Goal: Transaction & Acquisition: Purchase product/service

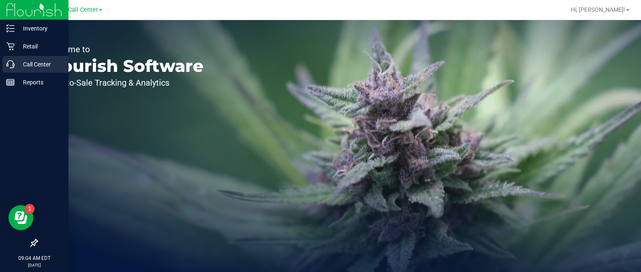
click at [49, 65] on p "Call Center" at bounding box center [40, 64] width 50 height 10
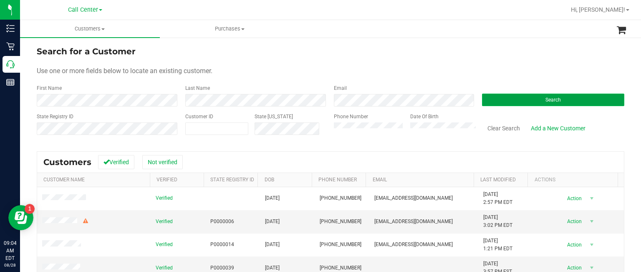
click at [493, 100] on button "Search" at bounding box center [553, 99] width 142 height 13
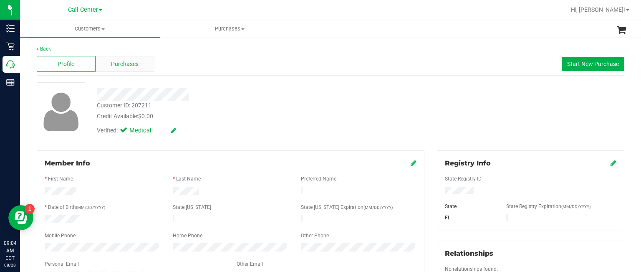
click at [134, 66] on span "Purchases" at bounding box center [125, 64] width 28 height 9
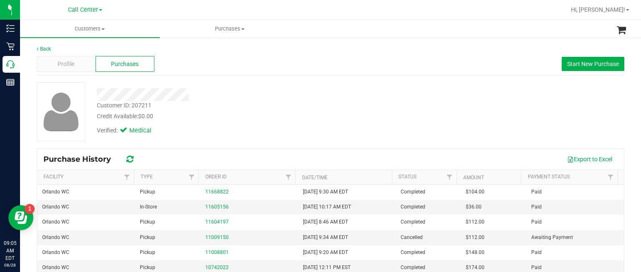
click at [563, 71] on div "Profile Purchases Start New Purchase" at bounding box center [330, 64] width 587 height 23
click at [567, 63] on span "Start New Purchase" at bounding box center [593, 63] width 52 height 7
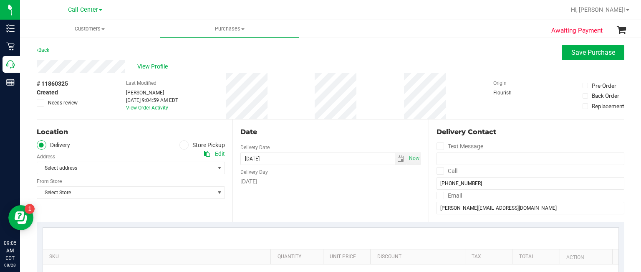
click at [189, 145] on label "Store Pickup" at bounding box center [202, 145] width 46 height 10
click at [0, 0] on input "Store Pickup" at bounding box center [0, 0] width 0 height 0
click at [169, 163] on span "Select Store" at bounding box center [125, 168] width 177 height 12
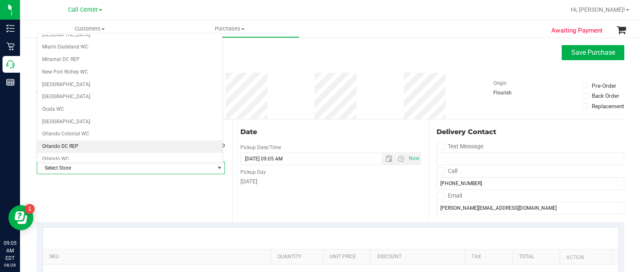
scroll to position [310, 0]
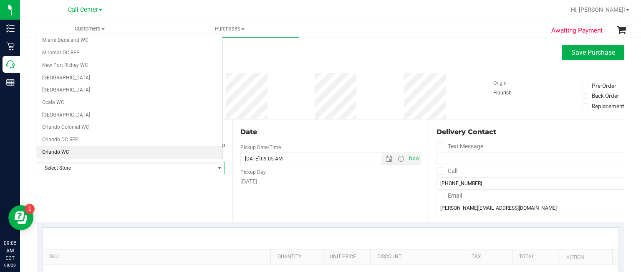
click at [85, 147] on li "Orlando WC" at bounding box center [129, 152] width 185 height 13
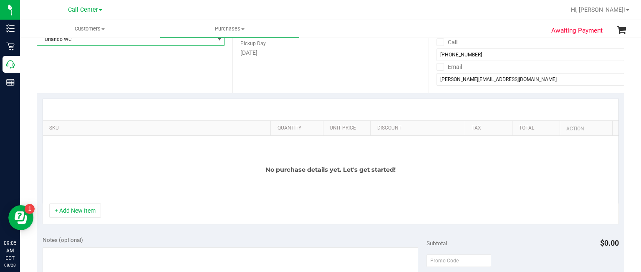
scroll to position [148, 0]
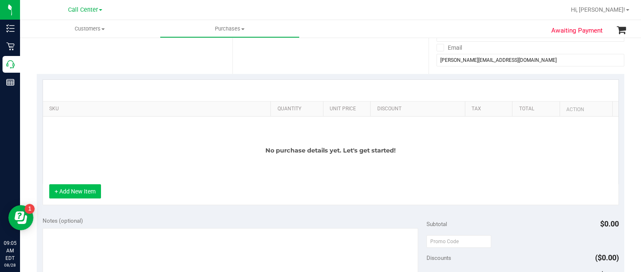
click at [79, 196] on button "+ Add New Item" at bounding box center [75, 191] width 52 height 14
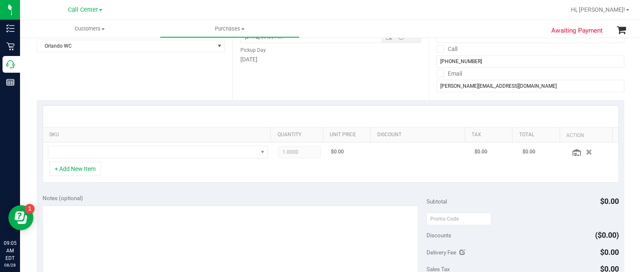
scroll to position [122, 0]
click at [120, 151] on span "NO DATA FOUND" at bounding box center [152, 152] width 209 height 12
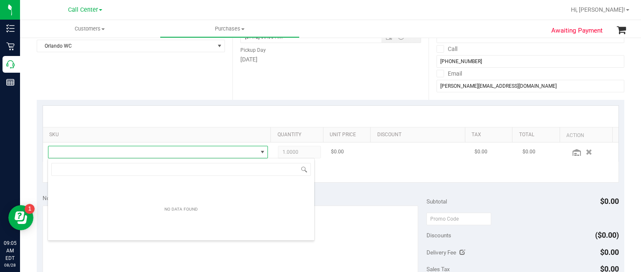
scroll to position [12, 212]
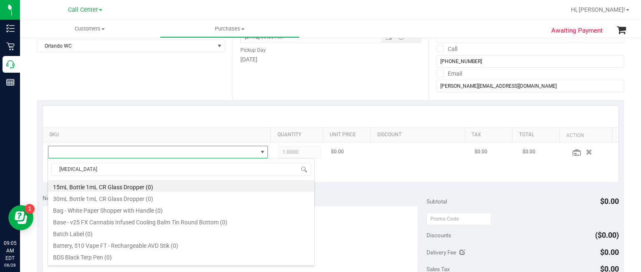
type input "balm"
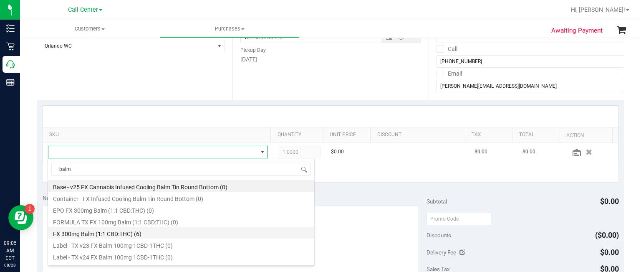
click at [170, 234] on li "FX 300mg Balm (1:1 CBD:THC) (6)" at bounding box center [181, 233] width 266 height 12
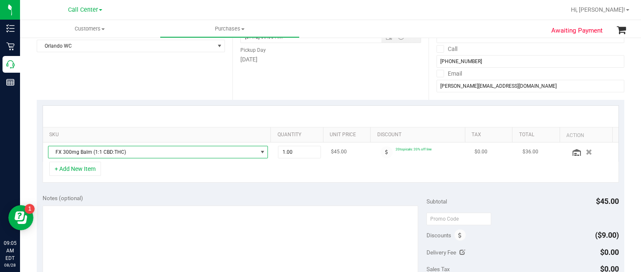
click at [244, 153] on span "FX 300mg Balm (1:1 CBD:THC)" at bounding box center [152, 152] width 209 height 12
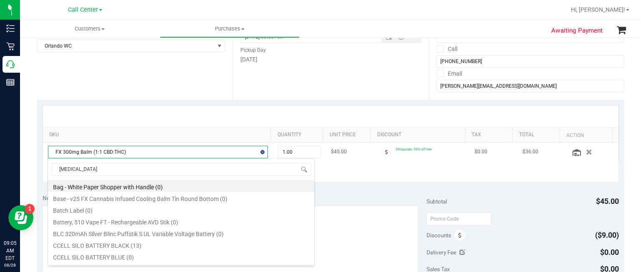
type input "balm"
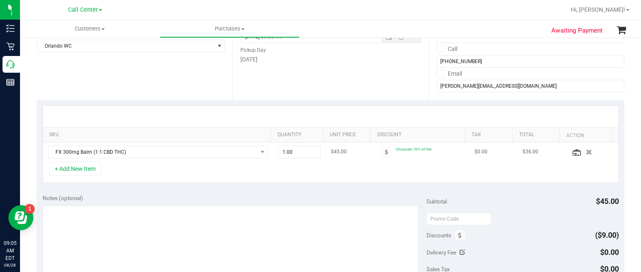
click at [273, 142] on td "1.00 1" at bounding box center [299, 151] width 53 height 19
click at [288, 154] on span "1.00 1" at bounding box center [299, 152] width 43 height 13
type input "5"
type input "5.00"
click at [167, 203] on div "Notes (optional)" at bounding box center [235, 240] width 384 height 93
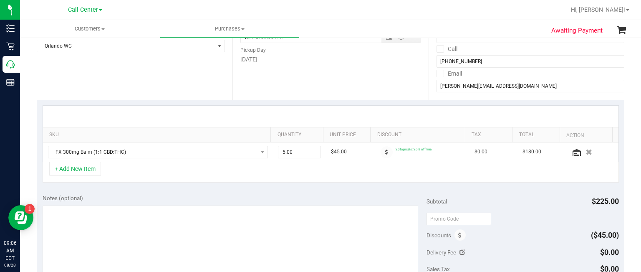
click at [167, 203] on div "Notes (optional)" at bounding box center [235, 240] width 384 height 93
click at [90, 169] on button "+ Add New Item" at bounding box center [75, 168] width 52 height 14
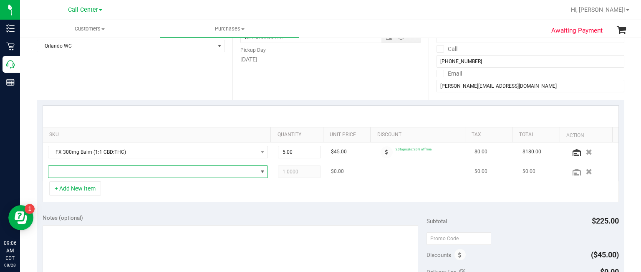
click at [90, 169] on span "NO DATA FOUND" at bounding box center [152, 172] width 209 height 12
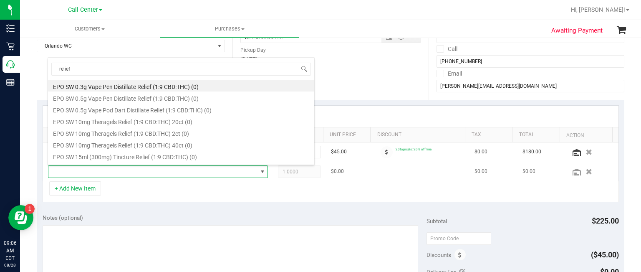
type input "relief"
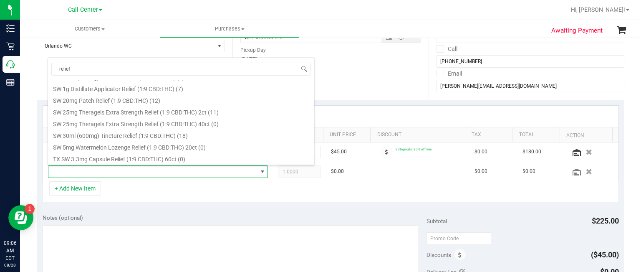
scroll to position [302, 0]
click at [136, 133] on li "SW 30ml (600mg) Tincture Relief (1:9 CBD:THC) (18)" at bounding box center [181, 134] width 266 height 12
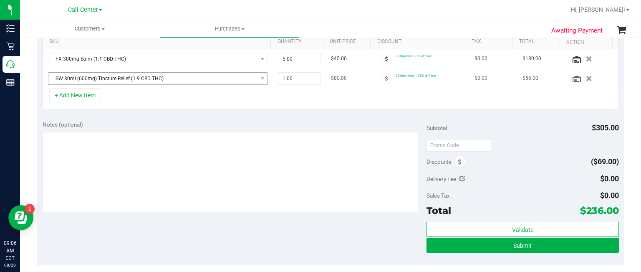
scroll to position [214, 0]
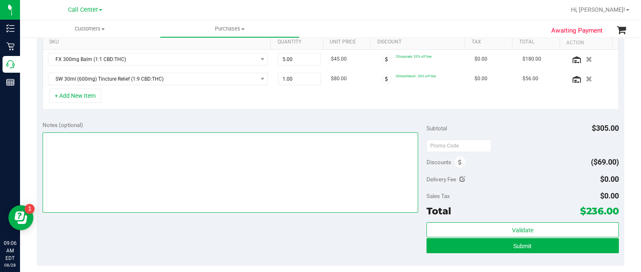
click at [217, 179] on textarea at bounding box center [231, 172] width 376 height 80
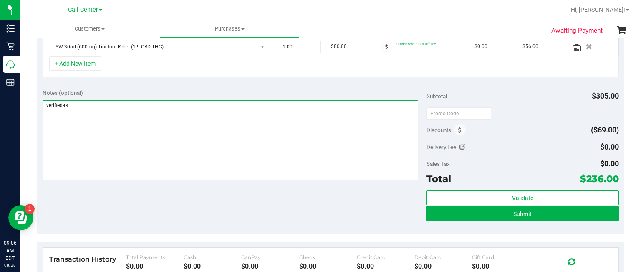
scroll to position [249, 0]
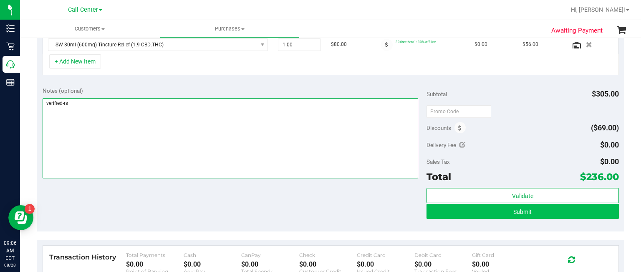
type textarea "verified-rs"
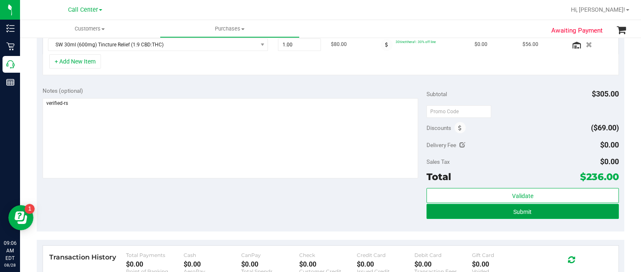
click at [466, 210] on button "Submit" at bounding box center [522, 211] width 192 height 15
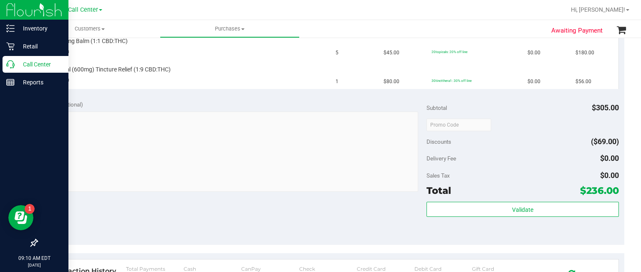
click at [5, 65] on div "Call Center" at bounding box center [36, 64] width 66 height 17
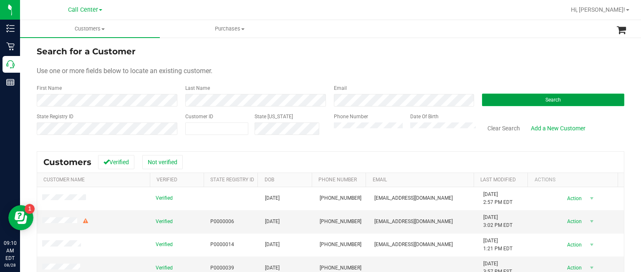
click at [511, 104] on button "Search" at bounding box center [553, 99] width 142 height 13
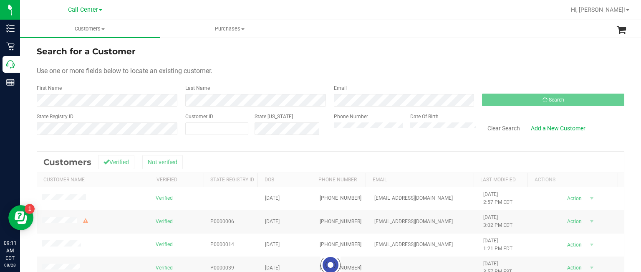
click at [262, 86] on div "Last Name" at bounding box center [253, 95] width 149 height 22
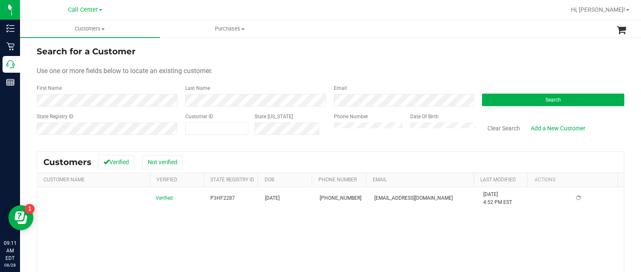
click at [262, 86] on div "Last Name" at bounding box center [253, 95] width 149 height 22
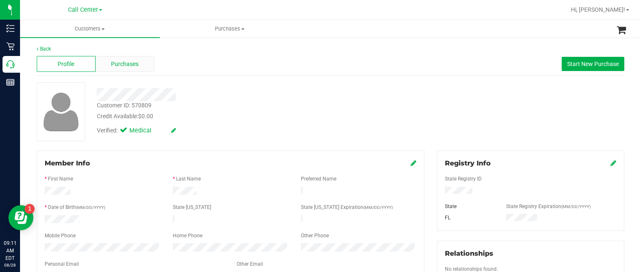
click at [119, 64] on span "Purchases" at bounding box center [125, 64] width 28 height 9
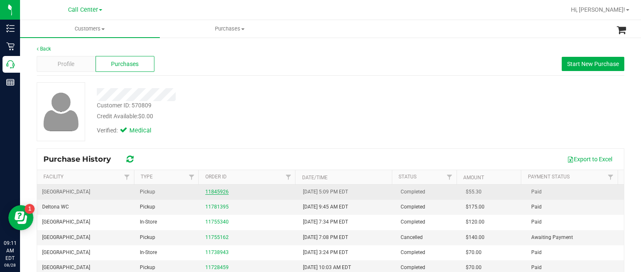
click at [221, 189] on link "11845926" at bounding box center [216, 192] width 23 height 6
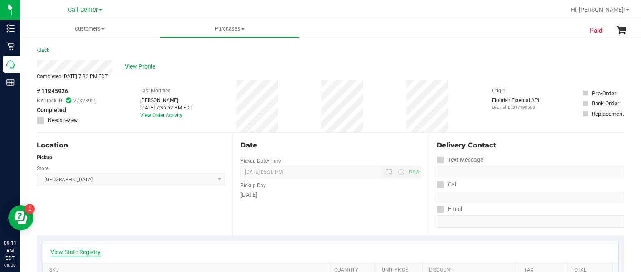
click at [69, 249] on link "View State Registry" at bounding box center [75, 251] width 50 height 8
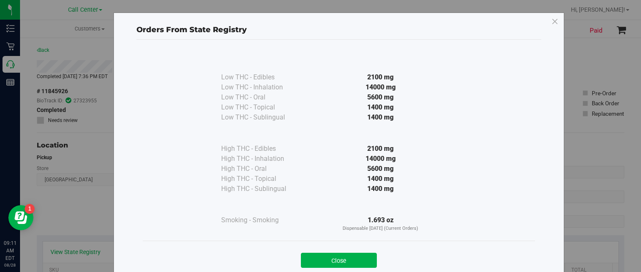
scroll to position [24, 0]
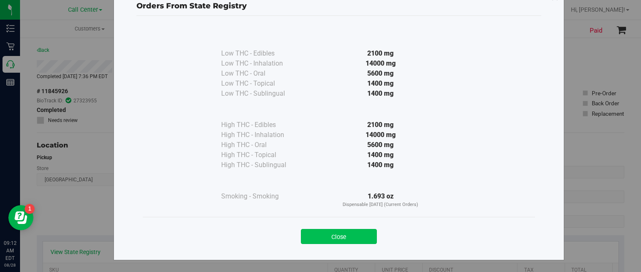
click at [315, 242] on button "Close" at bounding box center [339, 236] width 76 height 15
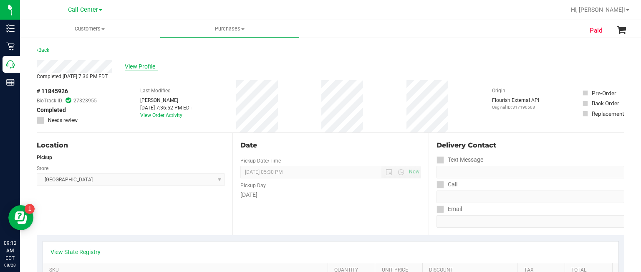
click at [150, 70] on span "View Profile" at bounding box center [141, 66] width 33 height 9
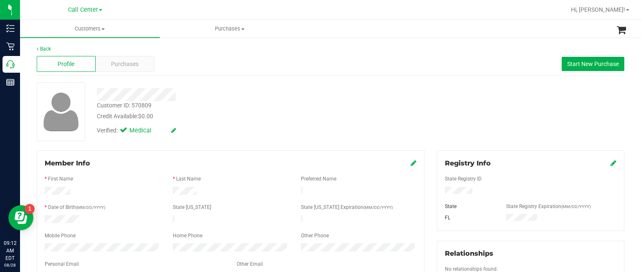
click at [567, 73] on div "Profile Purchases Start New Purchase" at bounding box center [330, 64] width 587 height 23
click at [594, 62] on span "Start New Purchase" at bounding box center [593, 63] width 52 height 7
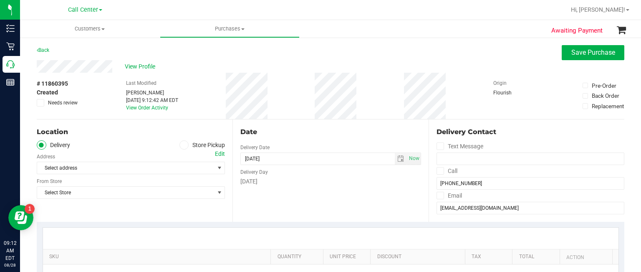
click at [181, 145] on icon at bounding box center [183, 145] width 5 height 0
click at [0, 0] on input "Store Pickup" at bounding box center [0, 0] width 0 height 0
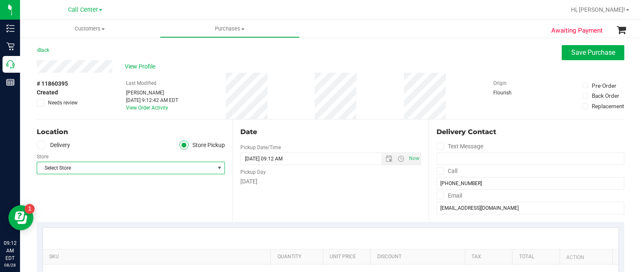
click at [162, 169] on span "Select Store" at bounding box center [125, 168] width 177 height 12
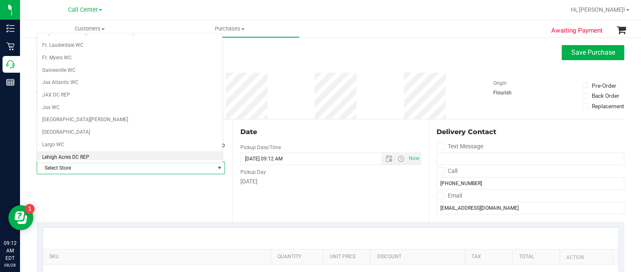
scroll to position [142, 0]
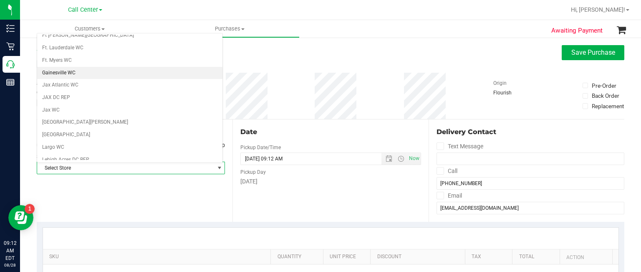
click at [92, 71] on li "Gainesville WC" at bounding box center [129, 73] width 185 height 13
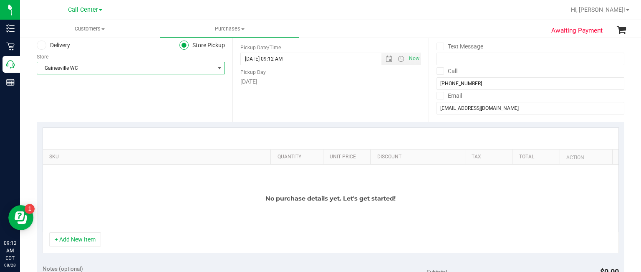
scroll to position [100, 0]
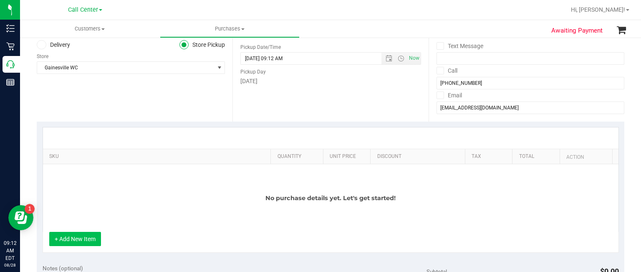
click at [68, 238] on button "+ Add New Item" at bounding box center [75, 239] width 52 height 14
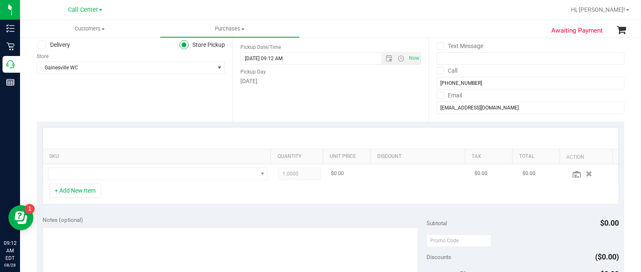
click at [88, 165] on td at bounding box center [158, 173] width 230 height 19
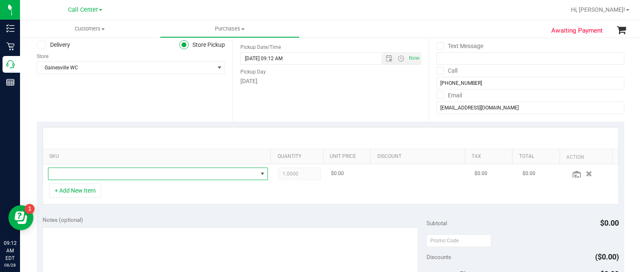
click at [86, 178] on span "NO DATA FOUND" at bounding box center [152, 174] width 209 height 12
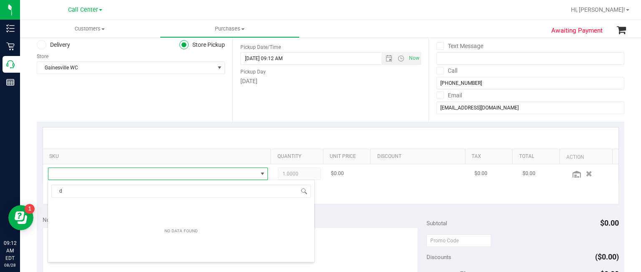
scroll to position [10, 0]
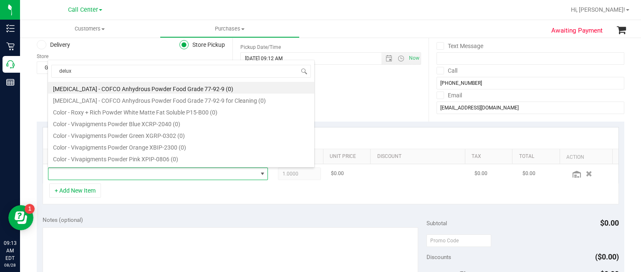
type input "deluxe"
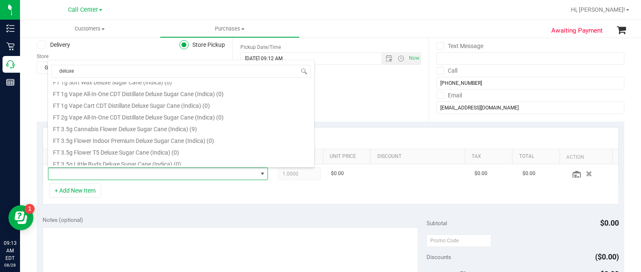
scroll to position [123, 0]
click at [191, 129] on li "FT 3.5g Cannabis Flower Deluxe Sugar Cane (Indica) (9)" at bounding box center [181, 128] width 266 height 12
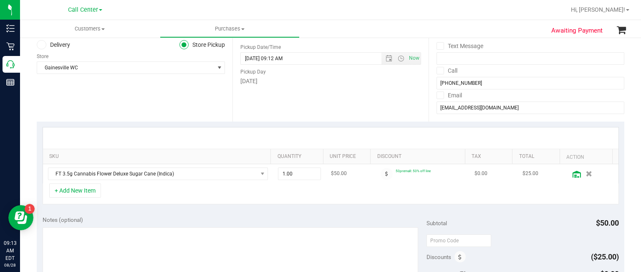
click at [572, 171] on icon at bounding box center [576, 174] width 8 height 7
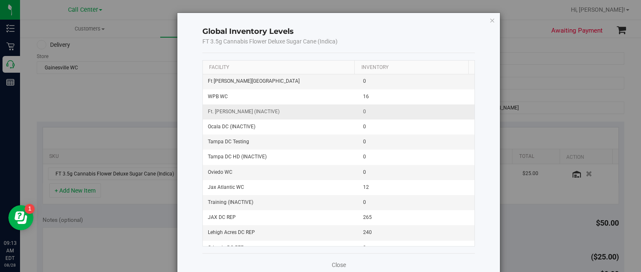
click at [289, 183] on td "Jax Atlantic WC" at bounding box center [280, 187] width 155 height 15
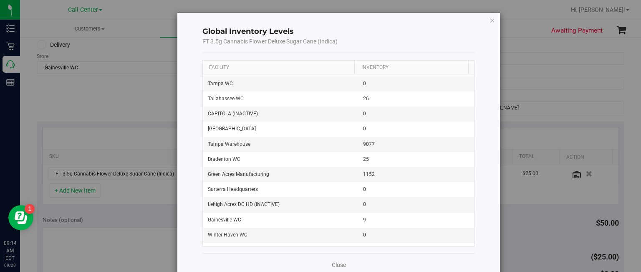
scroll to position [921, 0]
click at [489, 21] on icon "button" at bounding box center [492, 20] width 6 height 10
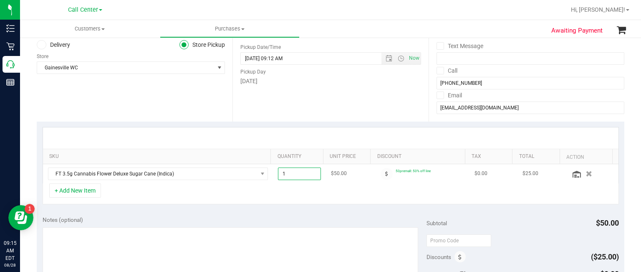
click at [310, 177] on span "1.00 1" at bounding box center [299, 173] width 43 height 13
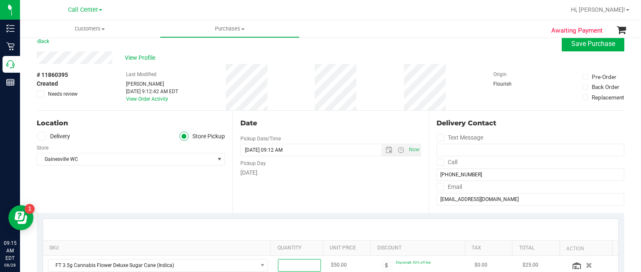
scroll to position [0, 0]
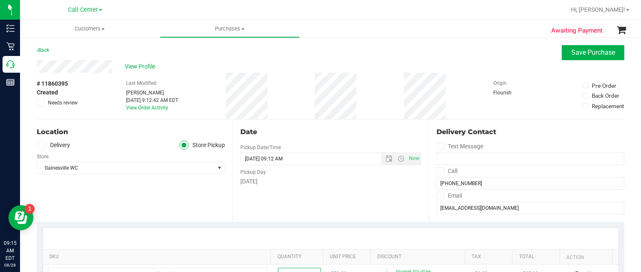
click at [282, 172] on div "Pickup Day" at bounding box center [330, 171] width 180 height 12
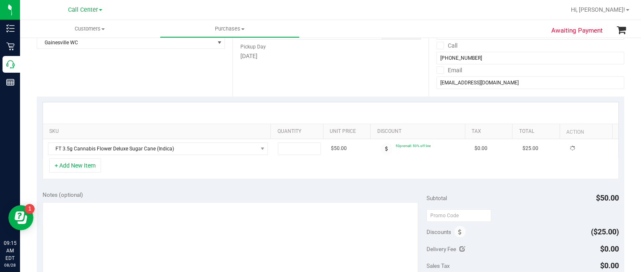
scroll to position [127, 0]
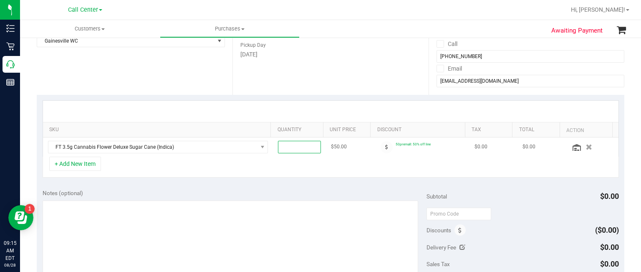
click at [311, 149] on span at bounding box center [299, 147] width 43 height 13
type input "9"
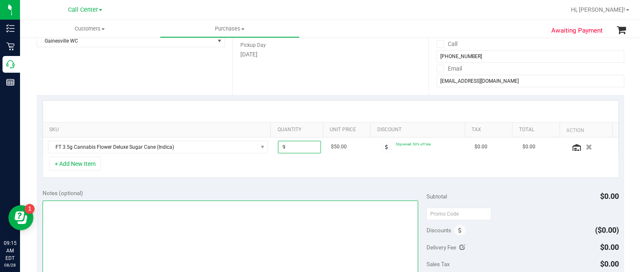
type input "9.00"
click at [242, 219] on textarea at bounding box center [231, 240] width 376 height 80
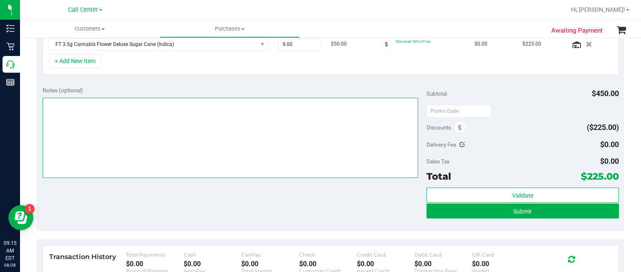
scroll to position [230, 0]
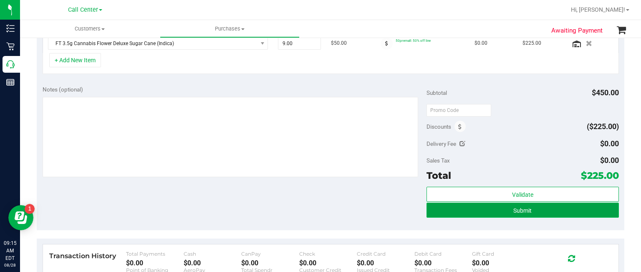
click at [435, 214] on button "Submit" at bounding box center [522, 209] width 192 height 15
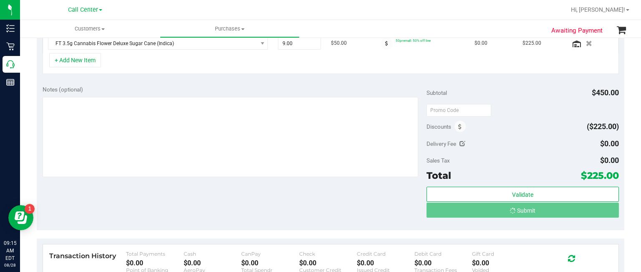
scroll to position [232, 0]
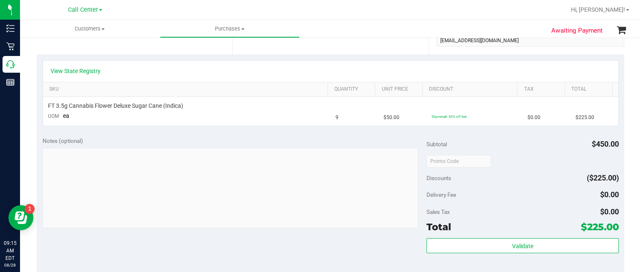
scroll to position [170, 0]
click at [426, 210] on span "Sales Tax" at bounding box center [437, 212] width 23 height 7
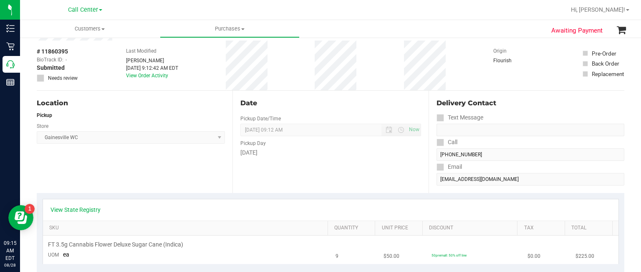
scroll to position [0, 0]
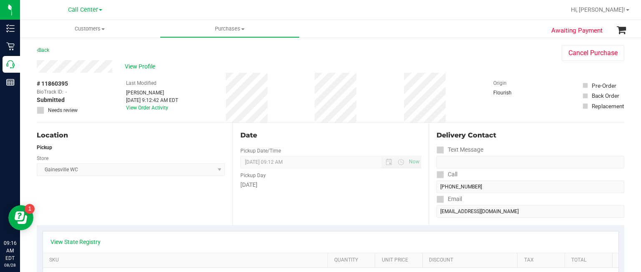
click at [414, 168] on div "Location Pickup Store [GEOGRAPHIC_DATA] WC Select Store [PERSON_NAME][GEOGRAPHI…" at bounding box center [330, 174] width 587 height 102
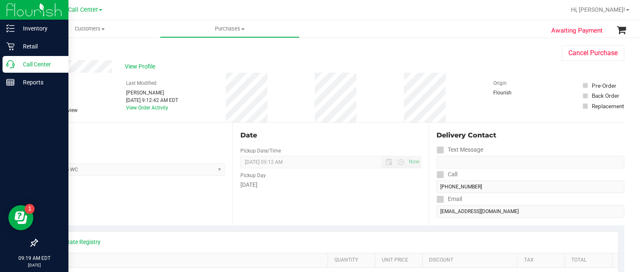
click at [23, 63] on p "Call Center" at bounding box center [40, 64] width 50 height 10
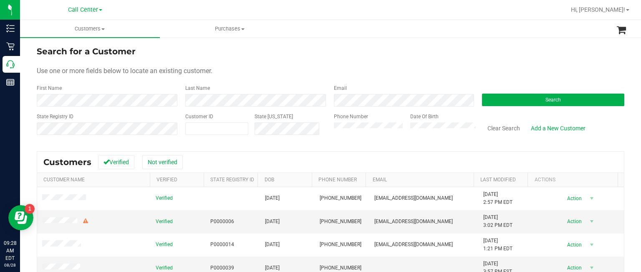
click at [355, 138] on div "Phone Number" at bounding box center [369, 128] width 71 height 30
click at [529, 96] on button "Search" at bounding box center [553, 99] width 142 height 13
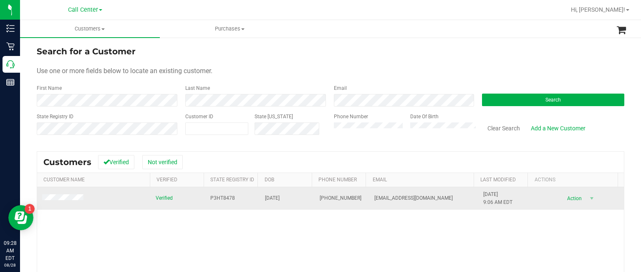
click at [68, 193] on td at bounding box center [93, 198] width 113 height 23
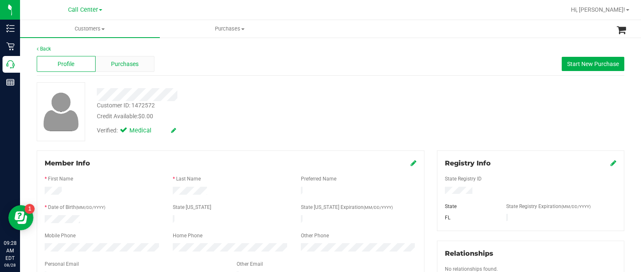
click at [130, 57] on div "Purchases" at bounding box center [125, 64] width 59 height 16
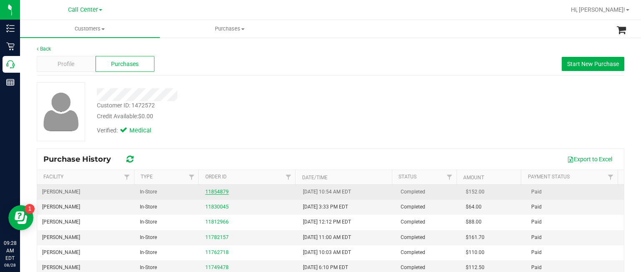
click at [220, 189] on link "11854879" at bounding box center [216, 192] width 23 height 6
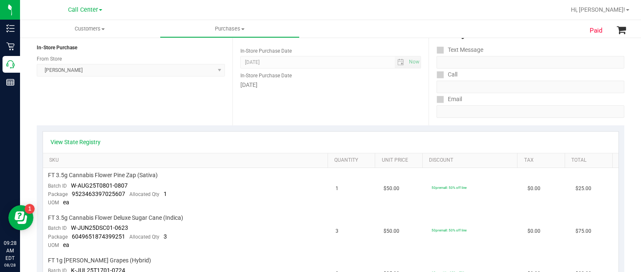
scroll to position [116, 0]
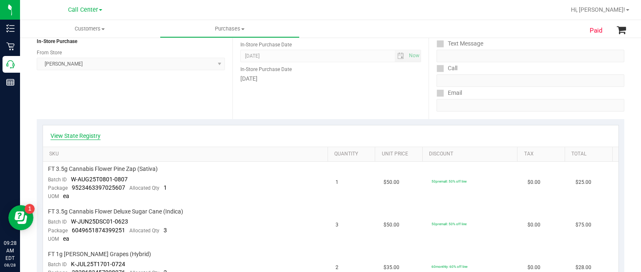
click at [85, 136] on link "View State Registry" at bounding box center [75, 135] width 50 height 8
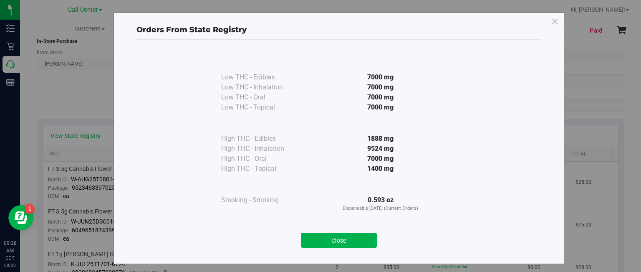
click at [357, 229] on div "Close" at bounding box center [339, 237] width 380 height 21
click at [350, 237] on button "Close" at bounding box center [339, 239] width 76 height 15
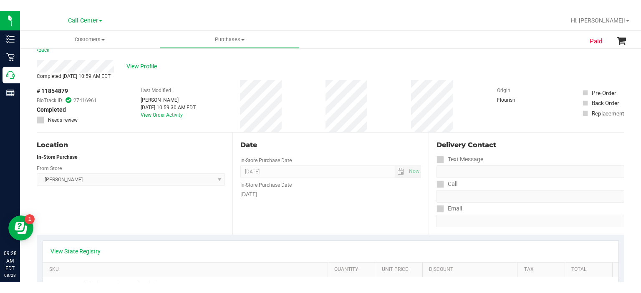
scroll to position [0, 0]
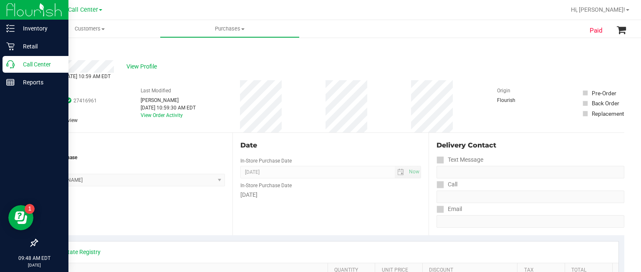
click at [28, 63] on p "Call Center" at bounding box center [40, 64] width 50 height 10
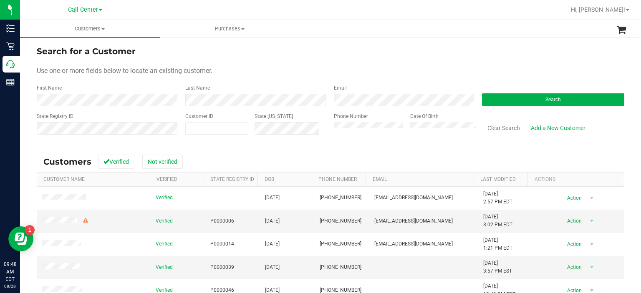
click at [343, 119] on label "Phone Number" at bounding box center [351, 117] width 34 height 8
click at [504, 101] on button "Search" at bounding box center [553, 99] width 142 height 13
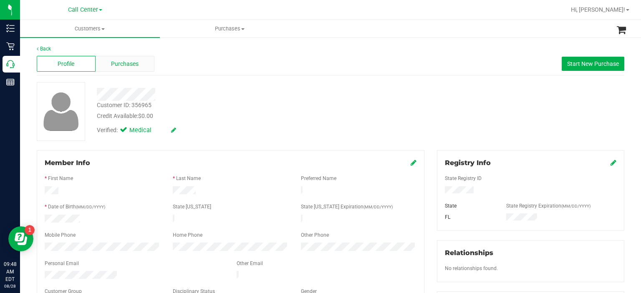
click at [142, 68] on div "Purchases" at bounding box center [125, 64] width 59 height 16
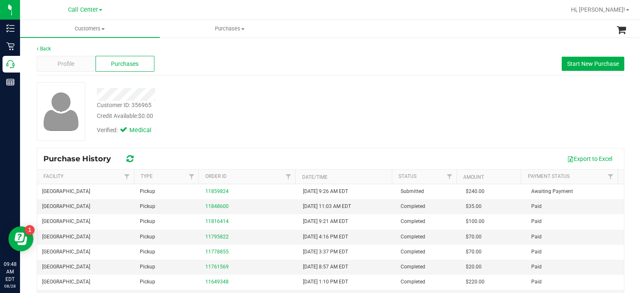
scroll to position [15, 0]
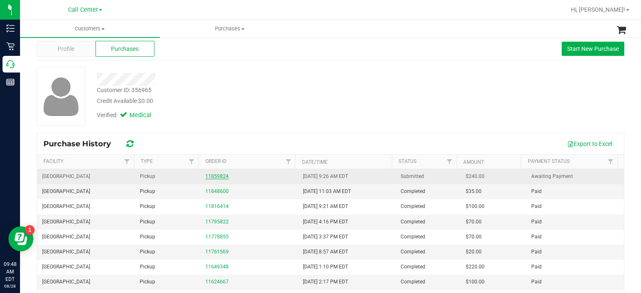
click at [212, 178] on link "11859824" at bounding box center [216, 177] width 23 height 6
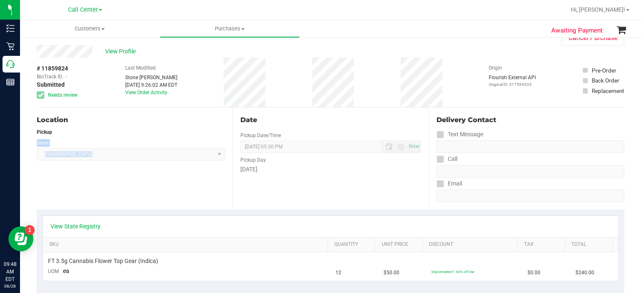
drag, startPoint x: 192, startPoint y: 127, endPoint x: 142, endPoint y: 172, distance: 67.4
click at [85, 227] on link "View State Registry" at bounding box center [75, 226] width 50 height 8
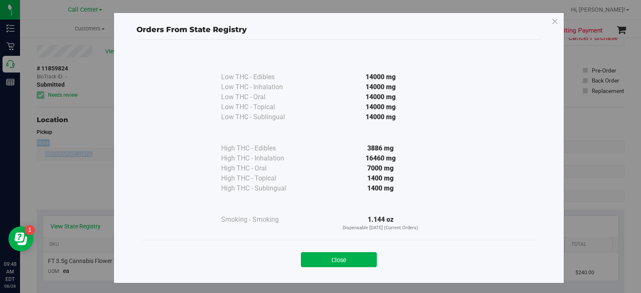
scroll to position [2, 0]
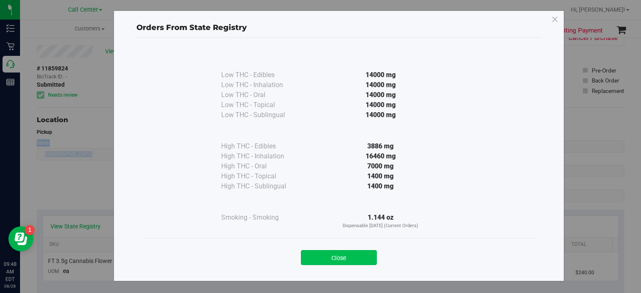
click at [340, 264] on button "Close" at bounding box center [339, 257] width 76 height 15
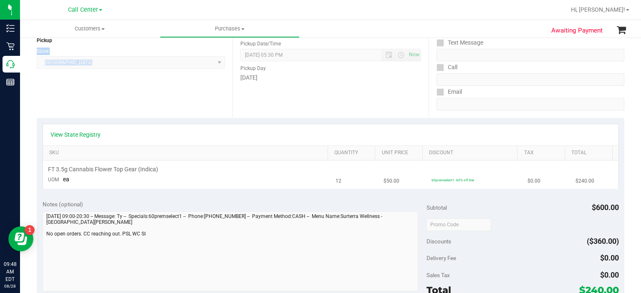
scroll to position [128, 0]
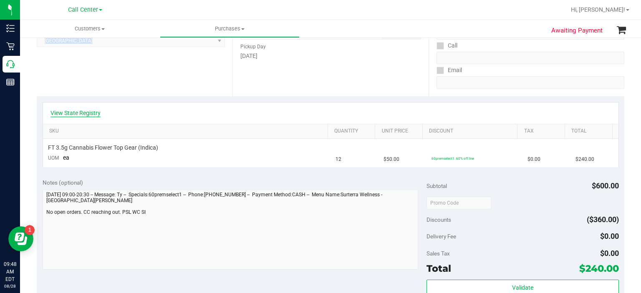
click at [80, 112] on link "View State Registry" at bounding box center [75, 113] width 50 height 8
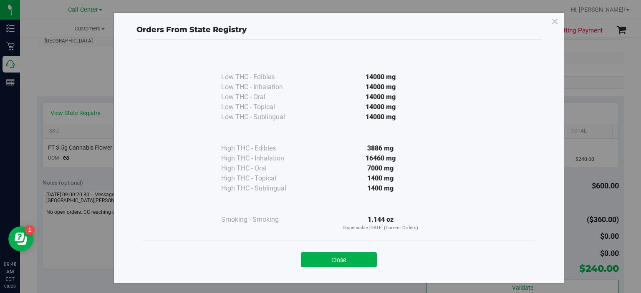
click at [222, 119] on div "Low THC - Sublingual" at bounding box center [262, 117] width 83 height 10
click at [317, 262] on button "Close" at bounding box center [339, 259] width 76 height 15
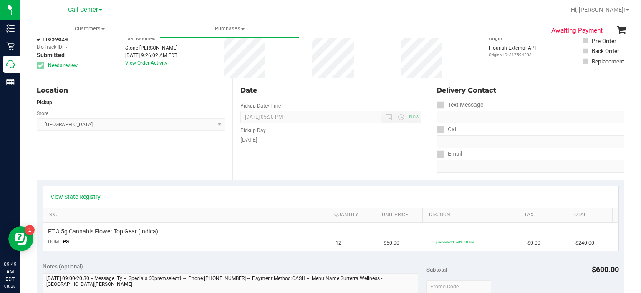
scroll to position [0, 0]
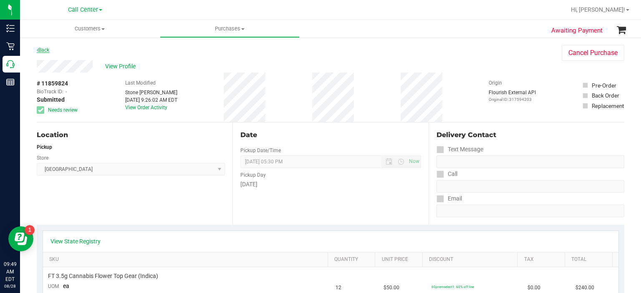
click at [49, 50] on link "Back" at bounding box center [43, 50] width 13 height 6
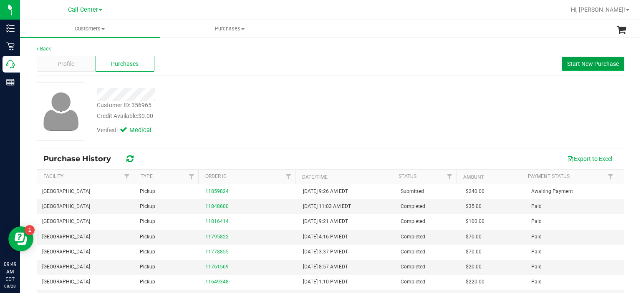
click at [589, 65] on span "Start New Purchase" at bounding box center [593, 63] width 52 height 7
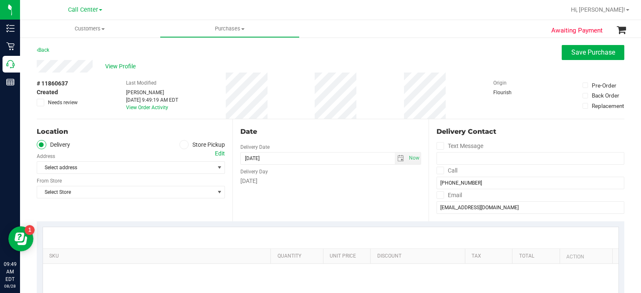
click at [185, 146] on span at bounding box center [184, 145] width 10 height 10
click at [0, 0] on input "Store Pickup" at bounding box center [0, 0] width 0 height 0
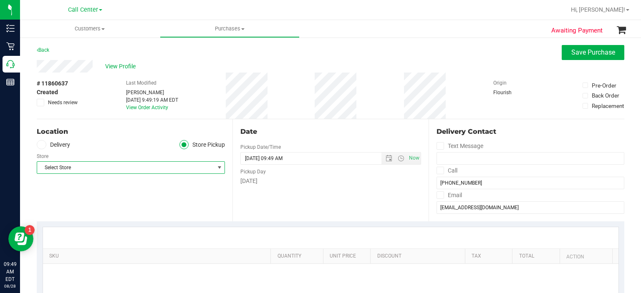
click at [182, 164] on span "Select Store" at bounding box center [125, 168] width 177 height 12
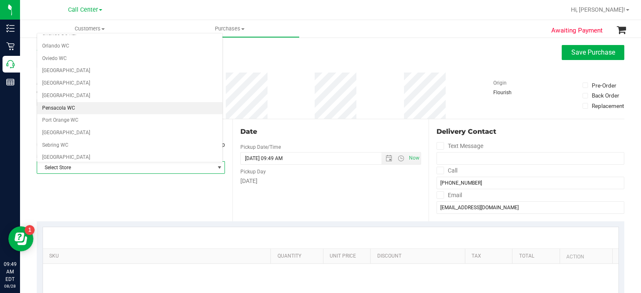
scroll to position [407, 0]
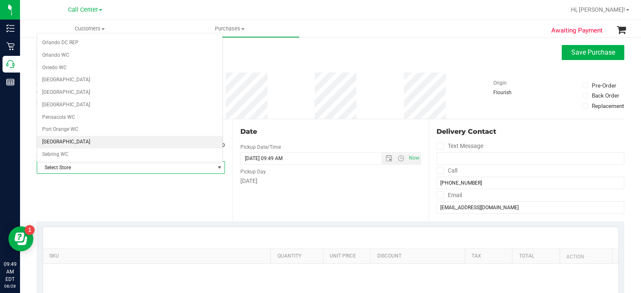
click at [103, 136] on li "[GEOGRAPHIC_DATA]" at bounding box center [129, 142] width 185 height 13
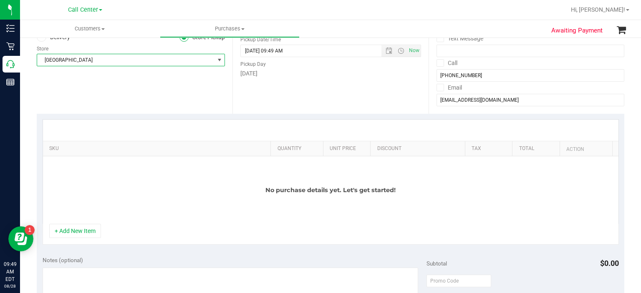
scroll to position [115, 0]
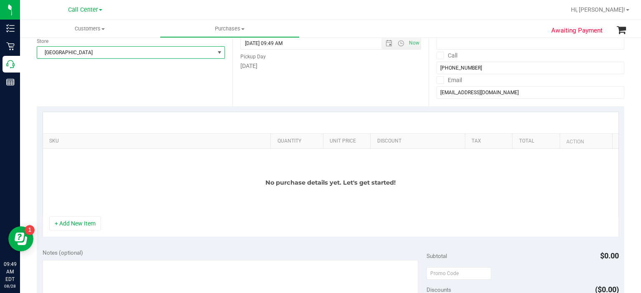
click at [80, 231] on div "+ Add New Item" at bounding box center [331, 227] width 576 height 21
click at [88, 225] on button "+ Add New Item" at bounding box center [75, 224] width 52 height 14
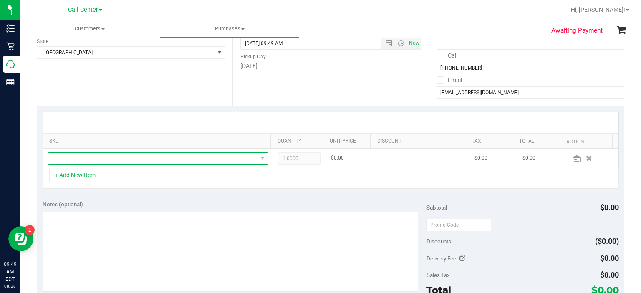
click at [151, 157] on span "NO DATA FOUND" at bounding box center [152, 159] width 209 height 12
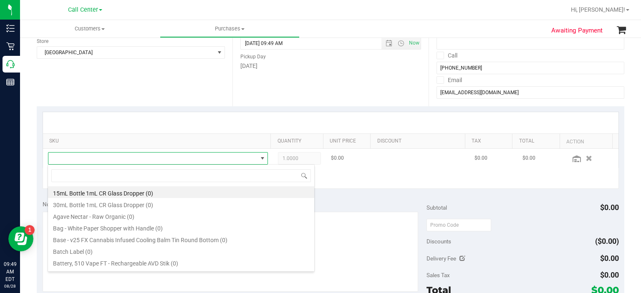
scroll to position [12, 212]
type input "top gear"
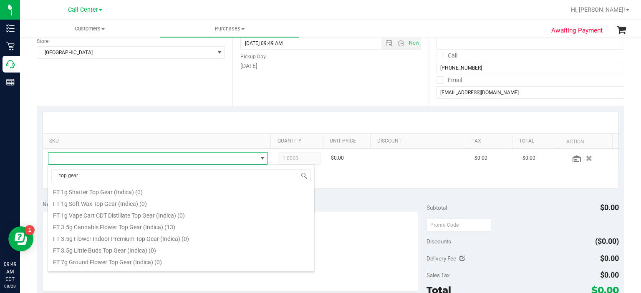
scroll to position [79, 0]
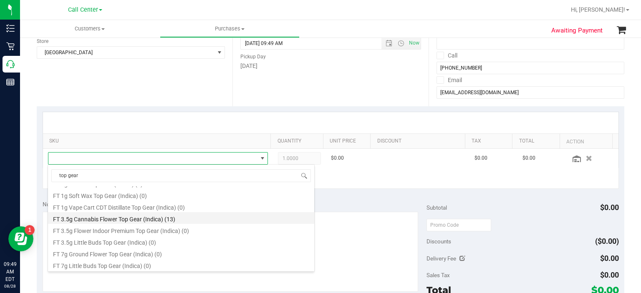
click at [185, 222] on li "FT 3.5g Cannabis Flower Top Gear (Indica) (13)" at bounding box center [181, 218] width 266 height 12
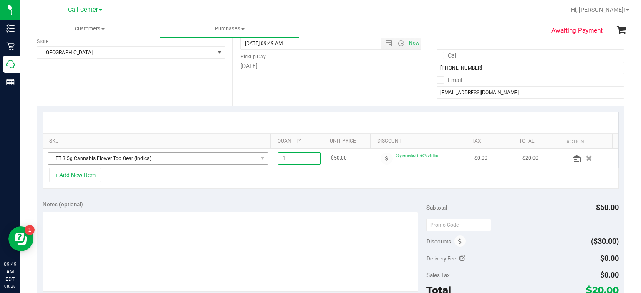
drag, startPoint x: 285, startPoint y: 161, endPoint x: 243, endPoint y: 153, distance: 42.8
click at [282, 159] on span "1.00 1" at bounding box center [299, 158] width 43 height 13
type input "9"
type input "9.00"
click at [275, 88] on div "Date Pickup Date/Time [DATE] Now [DATE] 09:49 AM Now Pickup Day [DATE]" at bounding box center [330, 55] width 196 height 102
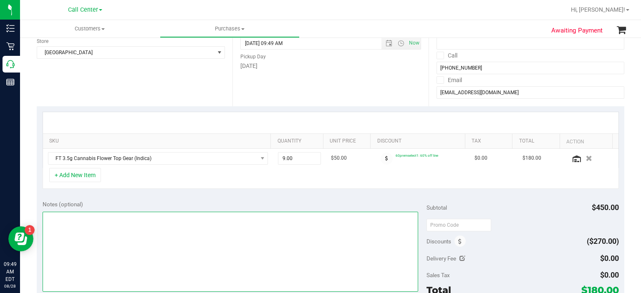
click at [214, 226] on textarea at bounding box center [231, 252] width 376 height 80
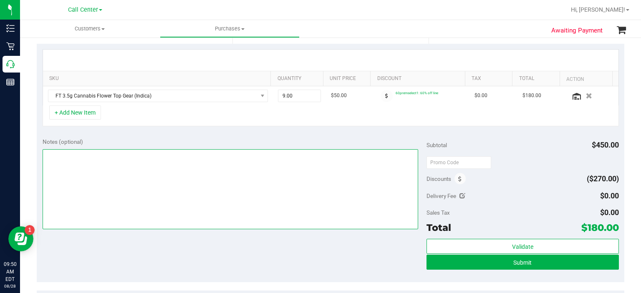
scroll to position [178, 0]
drag, startPoint x: 214, startPoint y: 226, endPoint x: 175, endPoint y: 179, distance: 61.0
click at [175, 179] on textarea at bounding box center [231, 189] width 376 height 80
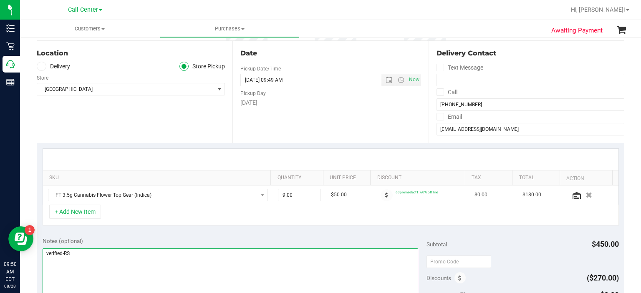
scroll to position [78, 0]
type textarea "verified-RS"
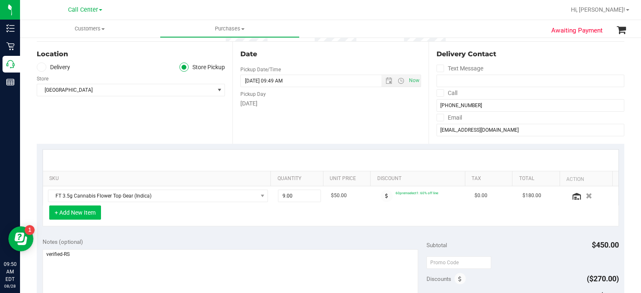
click at [97, 217] on button "+ Add New Item" at bounding box center [75, 213] width 52 height 14
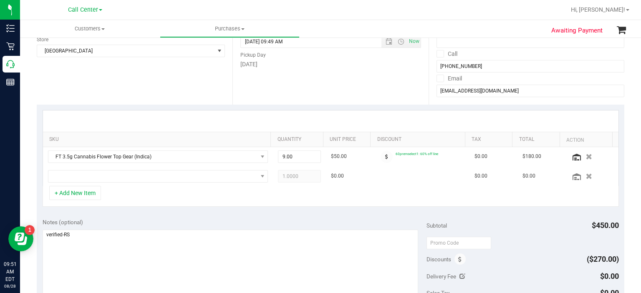
scroll to position [118, 0]
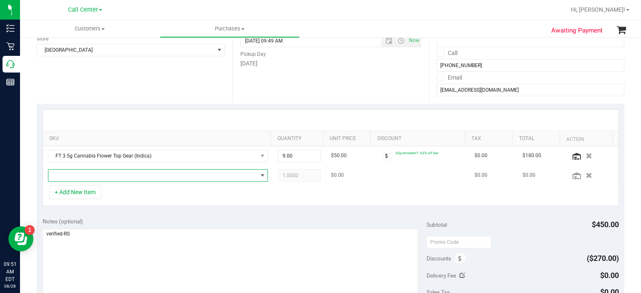
click at [120, 173] on span "NO DATA FOUND" at bounding box center [152, 176] width 209 height 12
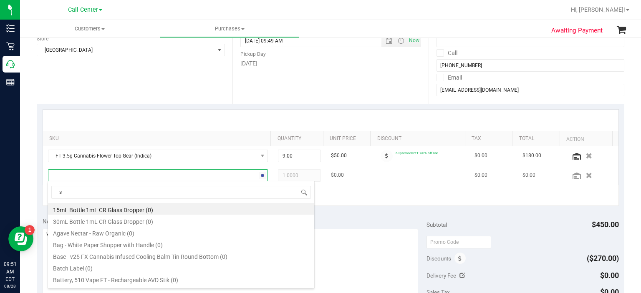
scroll to position [12, 212]
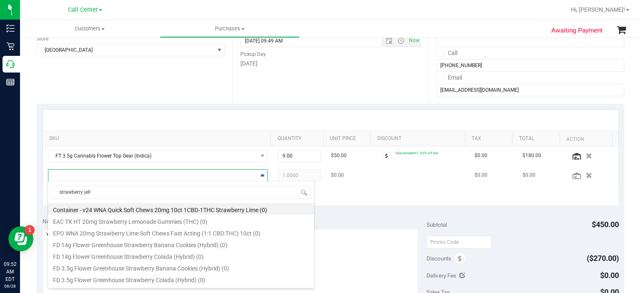
type input "strawberry jelly"
click at [136, 213] on li "FT 0.5g Vape Cart Distillate Strawberry Jelly (Hybrid) (7)" at bounding box center [181, 209] width 266 height 12
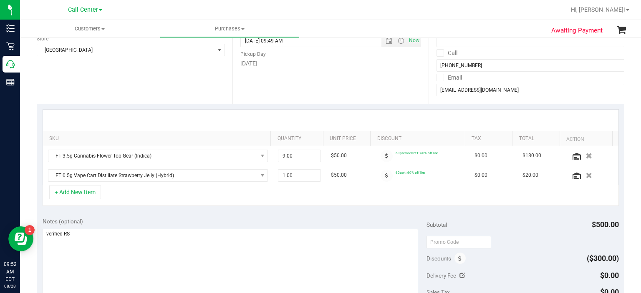
scroll to position [61, 0]
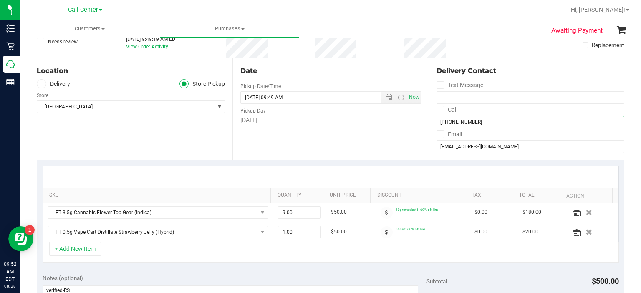
click at [475, 120] on input "[PHONE_NUMBER]" at bounding box center [530, 122] width 188 height 13
drag, startPoint x: 475, startPoint y: 120, endPoint x: 424, endPoint y: 114, distance: 51.6
click at [428, 114] on div "Delivery Contact Text Message Call [PHONE_NUMBER] Email [EMAIL_ADDRESS][DOMAIN_…" at bounding box center [526, 109] width 196 height 102
click at [291, 232] on span "1.00 1" at bounding box center [299, 232] width 43 height 13
type input "7"
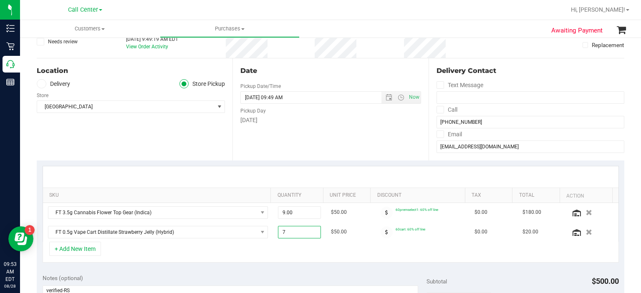
type input "7.00"
click at [387, 244] on div "+ Add New Item" at bounding box center [331, 252] width 576 height 21
click at [379, 238] on td "60cart: 60% off line" at bounding box center [422, 232] width 96 height 19
click at [380, 236] on span at bounding box center [386, 233] width 12 height 12
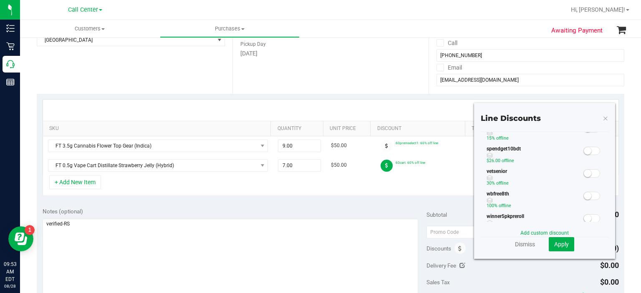
scroll to position [208, 0]
click at [584, 148] on small at bounding box center [588, 151] width 8 height 8
click at [554, 244] on span "Apply" at bounding box center [561, 244] width 15 height 7
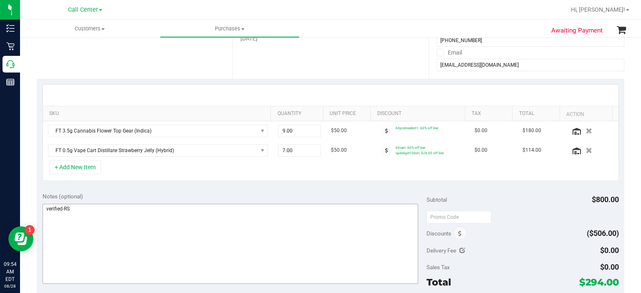
scroll to position [143, 0]
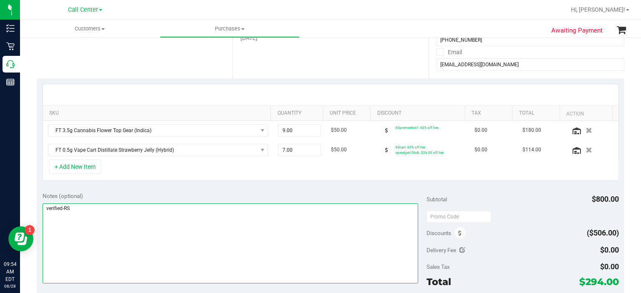
click at [234, 247] on textarea at bounding box center [231, 244] width 376 height 80
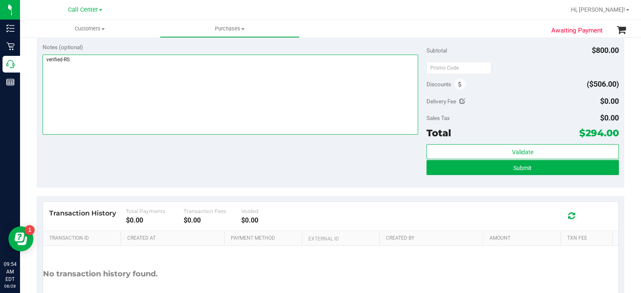
scroll to position [290, 0]
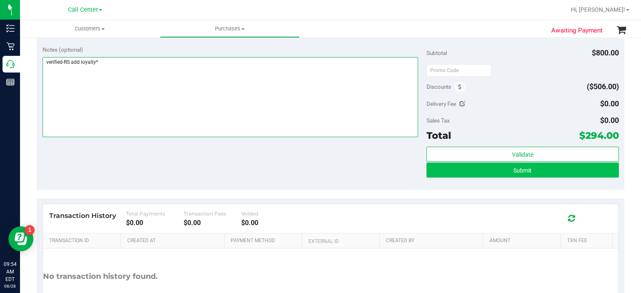
type textarea "verified-RS add loyalty*"
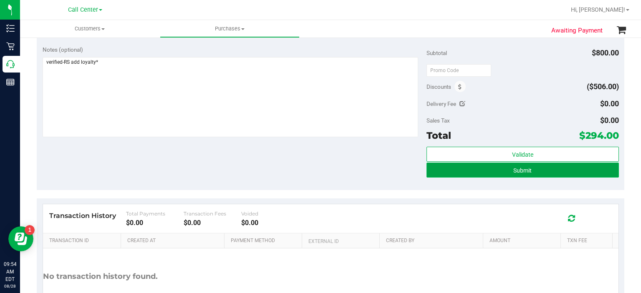
click at [456, 173] on button "Submit" at bounding box center [522, 170] width 192 height 15
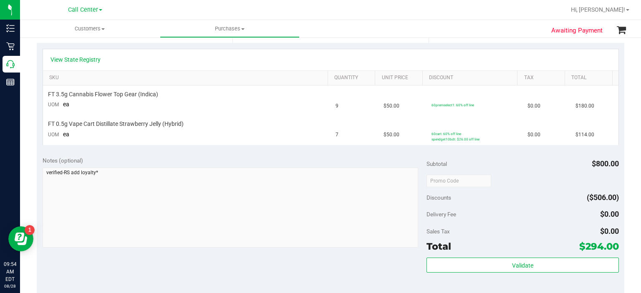
scroll to position [186, 0]
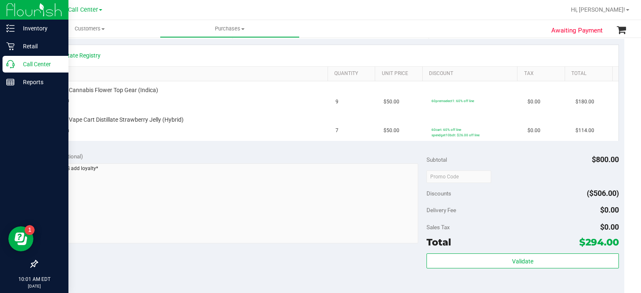
click at [34, 69] on p "Call Center" at bounding box center [40, 64] width 50 height 10
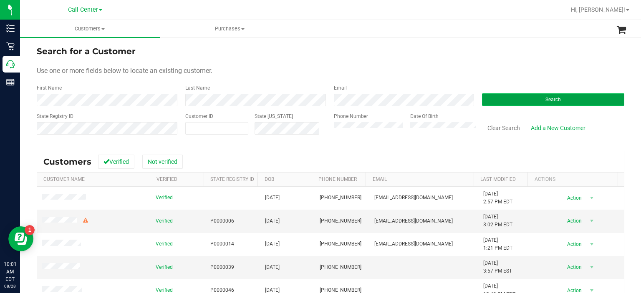
click at [491, 96] on button "Search" at bounding box center [553, 99] width 142 height 13
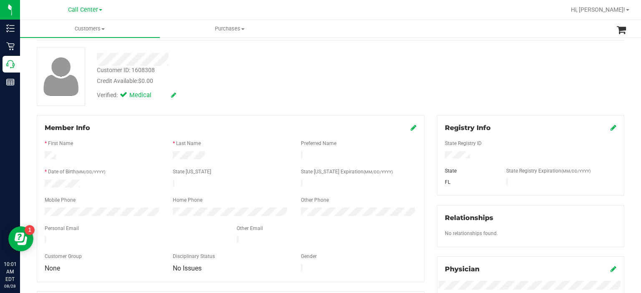
scroll to position [27, 0]
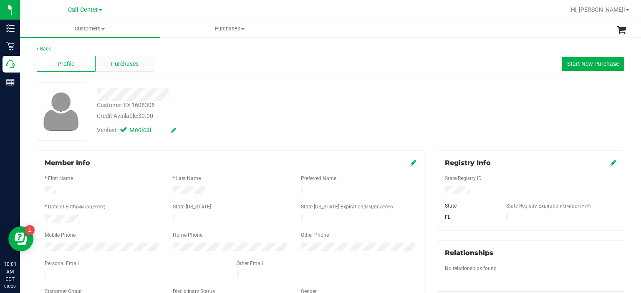
click at [117, 64] on span "Purchases" at bounding box center [125, 64] width 28 height 9
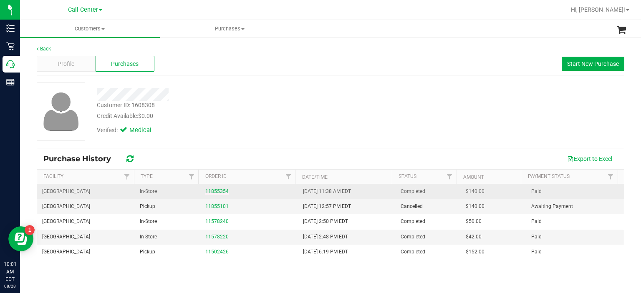
click at [210, 191] on link "11855354" at bounding box center [216, 192] width 23 height 6
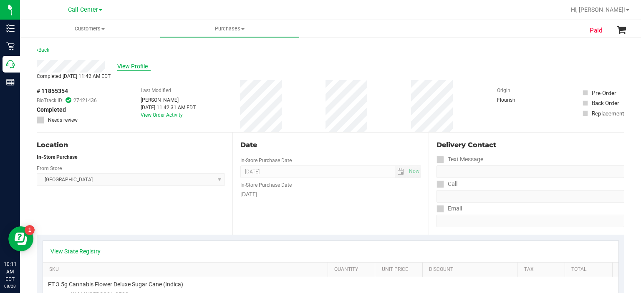
click at [140, 64] on span "View Profile" at bounding box center [133, 66] width 33 height 9
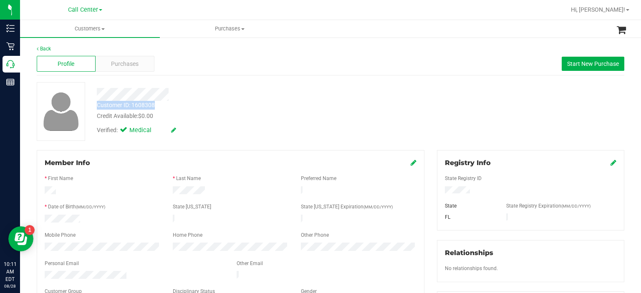
drag, startPoint x: 157, startPoint y: 104, endPoint x: 96, endPoint y: 109, distance: 61.1
click at [96, 109] on div "Customer ID: 1608308 Credit Available: $0.00" at bounding box center [241, 111] width 300 height 20
copy div "Customer ID: 1608308"
click at [136, 66] on span "Purchases" at bounding box center [125, 64] width 28 height 9
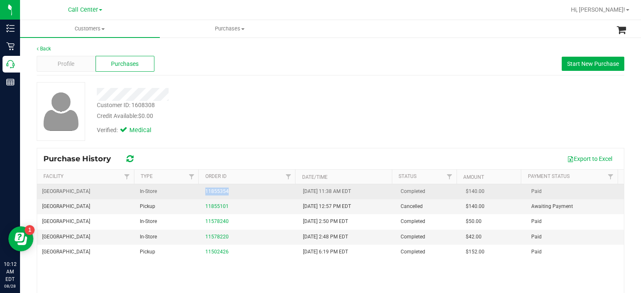
drag, startPoint x: 225, startPoint y: 189, endPoint x: 199, endPoint y: 195, distance: 27.4
click at [200, 195] on td "11855354" at bounding box center [249, 191] width 98 height 15
drag, startPoint x: 205, startPoint y: 183, endPoint x: 235, endPoint y: 188, distance: 30.4
click at [235, 188] on div "11855354" at bounding box center [249, 192] width 88 height 8
drag, startPoint x: 227, startPoint y: 193, endPoint x: 200, endPoint y: 194, distance: 26.7
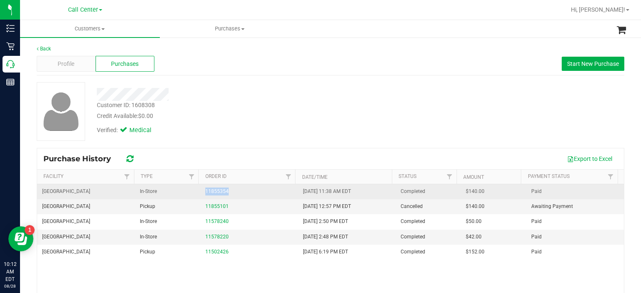
click at [200, 194] on td "11855354" at bounding box center [249, 191] width 98 height 15
copy link "11855354"
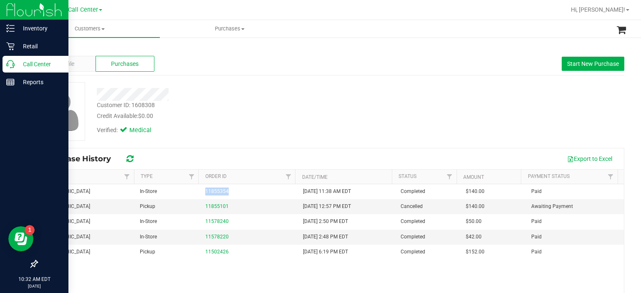
click at [18, 66] on p "Call Center" at bounding box center [40, 64] width 50 height 10
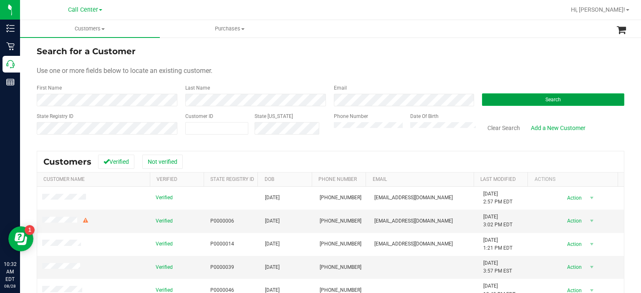
click at [502, 99] on button "Search" at bounding box center [553, 99] width 142 height 13
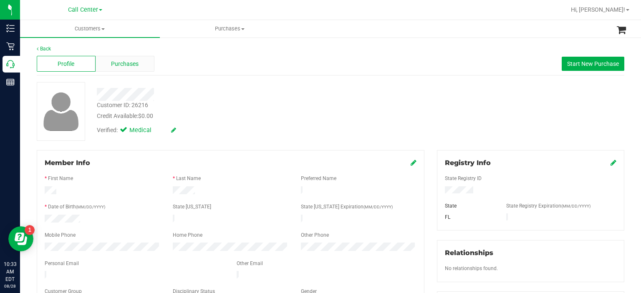
click at [129, 60] on span "Purchases" at bounding box center [125, 64] width 28 height 9
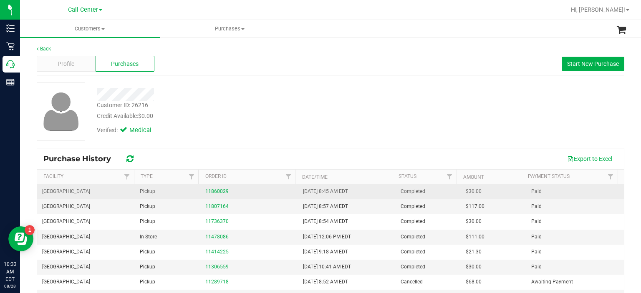
click at [209, 194] on div "11860029" at bounding box center [249, 192] width 88 height 8
click at [218, 190] on link "11860029" at bounding box center [216, 192] width 23 height 6
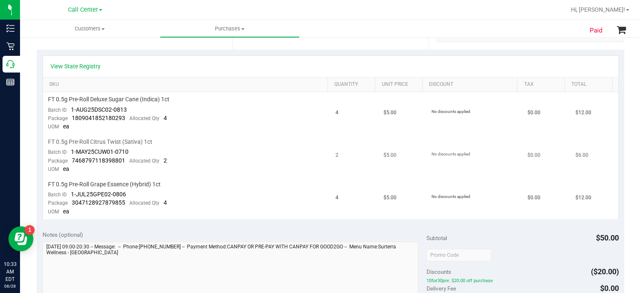
scroll to position [185, 0]
drag, startPoint x: 165, startPoint y: 179, endPoint x: 45, endPoint y: 183, distance: 120.2
click at [45, 183] on td "FT 0.5g Pre-Roll Grape Essence (Hybrid) 1ct Batch ID 1-JUL25GPE02-0806 Package …" at bounding box center [187, 198] width 288 height 42
copy span "FT 0.5g Pre-Roll Grape Essence (Hybrid) 1ct"
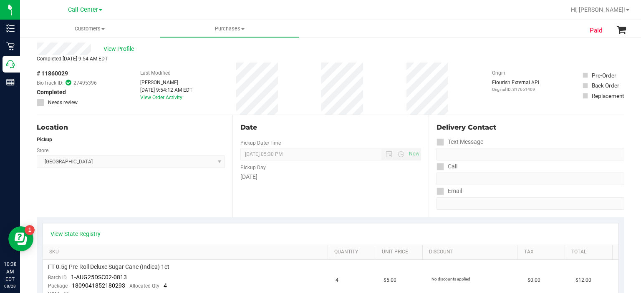
scroll to position [0, 0]
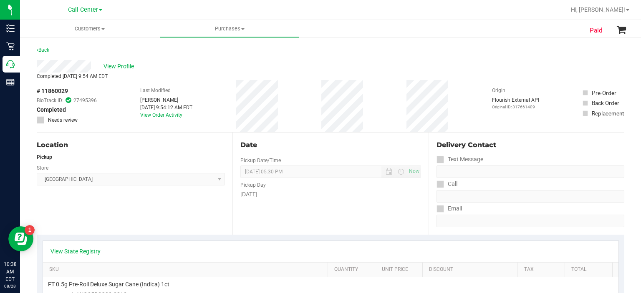
click at [74, 91] on div "# 11860029 BioTrack ID: 27495396 Completed Needs review" at bounding box center [67, 105] width 60 height 37
drag, startPoint x: 70, startPoint y: 92, endPoint x: 43, endPoint y: 92, distance: 26.7
click at [43, 92] on div "# 11860029 BioTrack ID: 27495396 Completed Needs review" at bounding box center [67, 105] width 60 height 37
copy div "11860029"
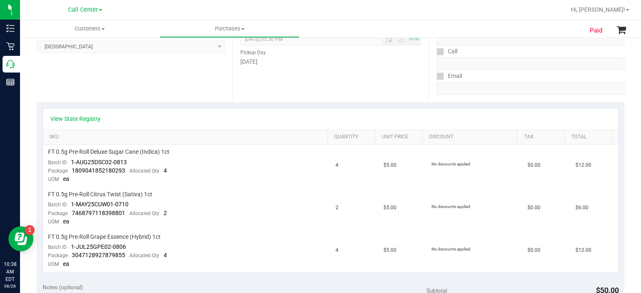
scroll to position [134, 0]
drag, startPoint x: 164, startPoint y: 236, endPoint x: 44, endPoint y: 236, distance: 120.2
click at [44, 236] on td "FT 0.5g Pre-Roll Grape Essence (Hybrid) 1ct Batch ID 1-JUL25GPE02-0806 Package …" at bounding box center [187, 250] width 288 height 42
copy span "FT 0.5g Pre-Roll Grape Essence (Hybrid) 1ct"
drag, startPoint x: 129, startPoint y: 248, endPoint x: 68, endPoint y: 247, distance: 61.3
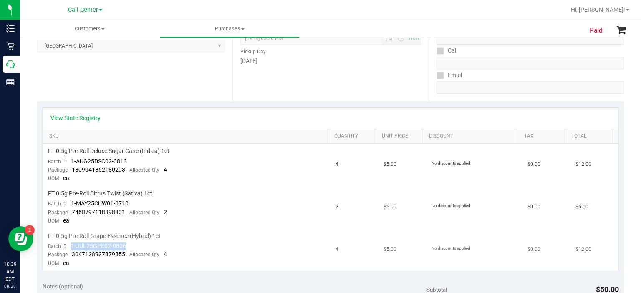
click at [68, 247] on td "FT 0.5g Pre-Roll Grape Essence (Hybrid) 1ct Batch ID 1-JUL25GPE02-0806 Package …" at bounding box center [187, 250] width 288 height 42
copy span "1-JUL25GPE02-0806"
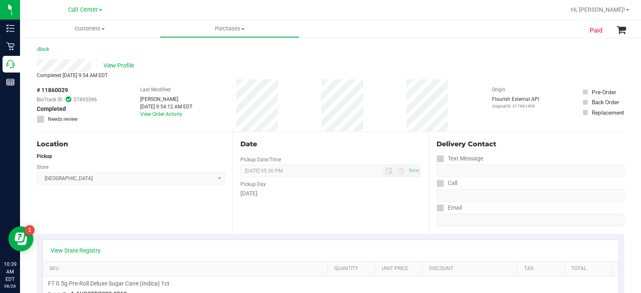
scroll to position [0, 0]
click at [125, 69] on span "View Profile" at bounding box center [119, 66] width 33 height 9
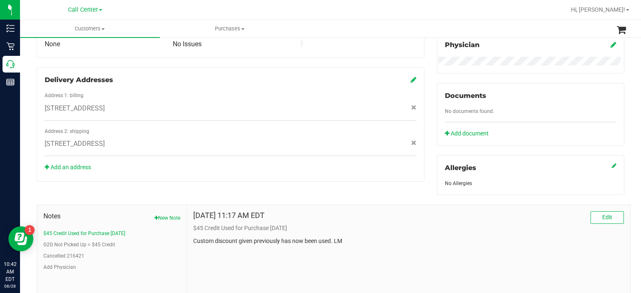
scroll to position [260, 0]
click at [157, 214] on button "New Note" at bounding box center [167, 218] width 26 height 8
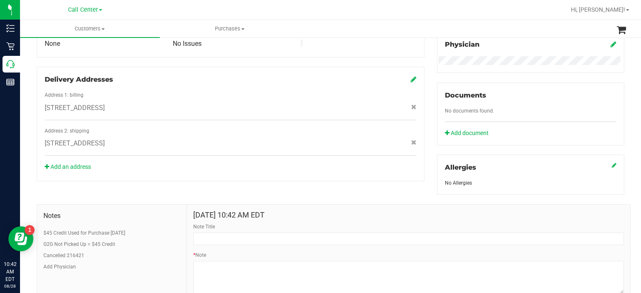
drag, startPoint x: 157, startPoint y: 213, endPoint x: 205, endPoint y: 228, distance: 50.7
click at [205, 228] on div "Notes $45 Credit Used for Purchase [DATE] G2G Not Picked Up = $45 Credit Cancel…" at bounding box center [334, 262] width 594 height 116
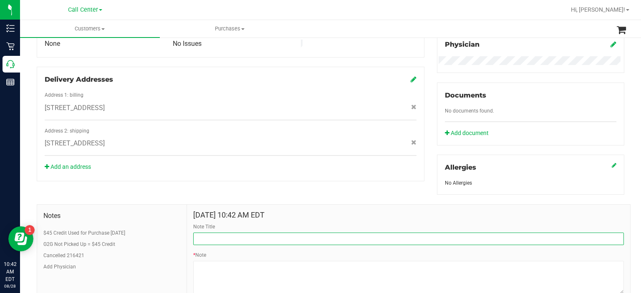
click at [222, 236] on input "Note Title" at bounding box center [408, 239] width 431 height 13
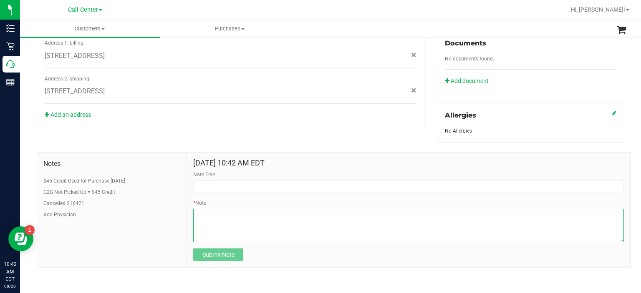
click at [218, 213] on textarea "* Note" at bounding box center [408, 225] width 431 height 33
paste textarea "Completed By: [PERSON_NAME] Contact Reasons: feedback.complaint.product1 Order …"
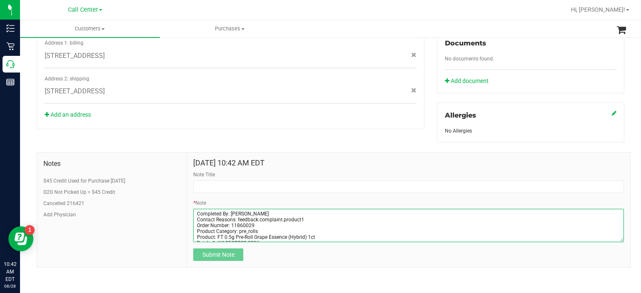
scroll to position [17, 0]
type textarea "Completed By: [PERSON_NAME] Contact Reasons: feedback.complaint.product1 Order …"
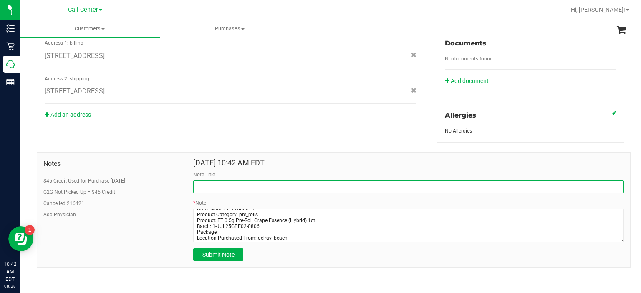
click at [242, 185] on input "Note Title" at bounding box center [408, 187] width 431 height 13
type input "Complaint"
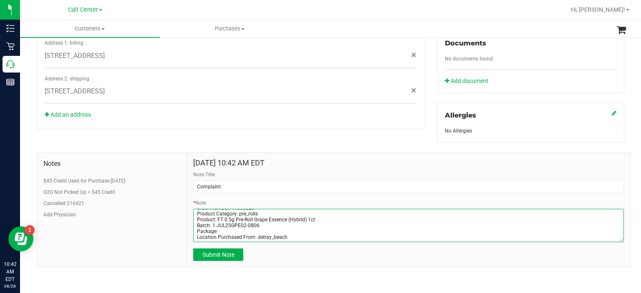
click at [295, 236] on textarea "* Note" at bounding box center [408, 225] width 431 height 33
paste textarea "Customer called in to let us know that one of her pre roll containers was empty…"
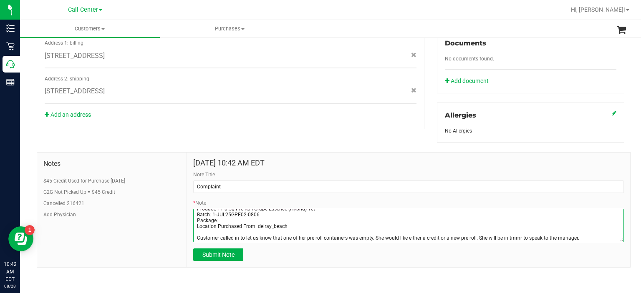
scroll to position [30, 0]
type textarea "Completed By: [PERSON_NAME] Contact Reasons: feedback.complaint.product1 Order …"
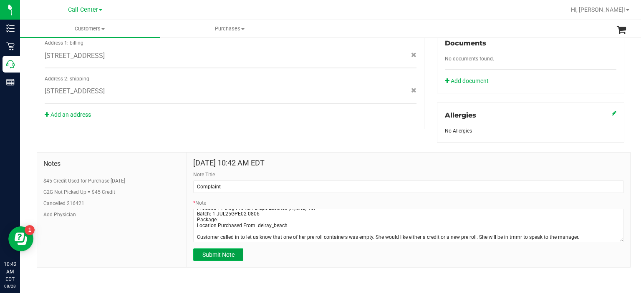
click at [220, 252] on span "Submit Note" at bounding box center [218, 255] width 32 height 7
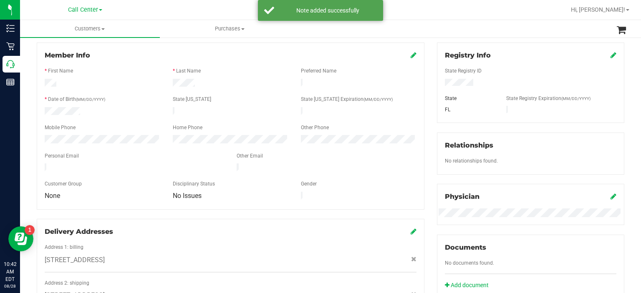
scroll to position [102, 0]
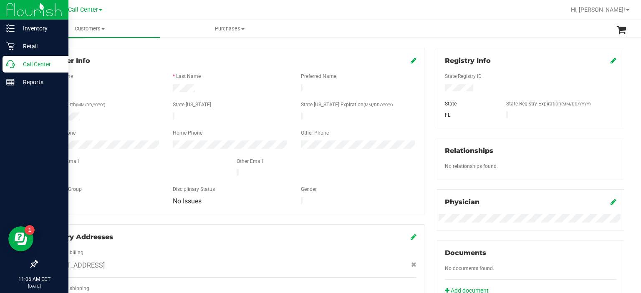
click at [8, 68] on div "Call Center" at bounding box center [36, 64] width 66 height 17
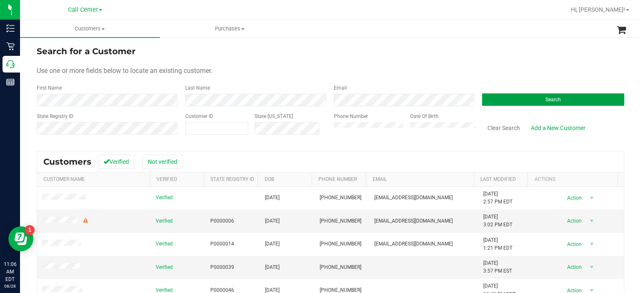
click at [548, 98] on span "Search" at bounding box center [552, 100] width 15 height 6
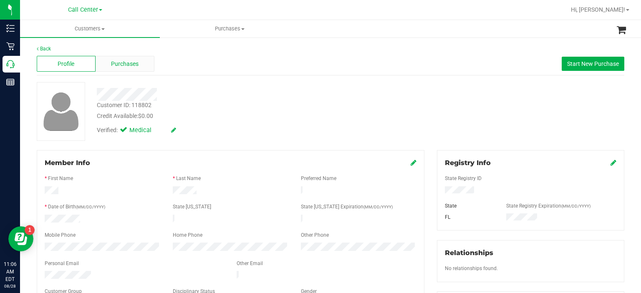
click at [137, 63] on span "Purchases" at bounding box center [125, 64] width 28 height 9
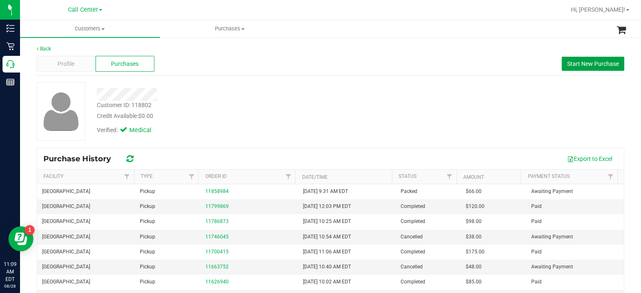
click at [567, 65] on span "Start New Purchase" at bounding box center [593, 63] width 52 height 7
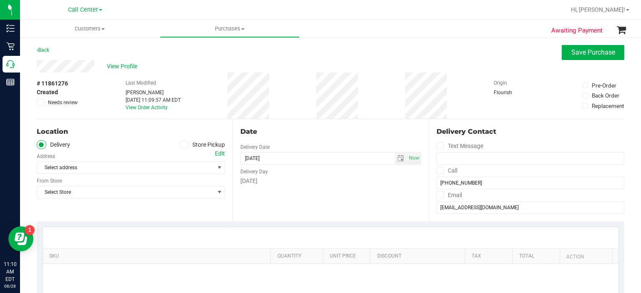
click at [180, 148] on span at bounding box center [184, 145] width 10 height 10
click at [0, 0] on input "Store Pickup" at bounding box center [0, 0] width 0 height 0
click at [184, 171] on span "Select Store" at bounding box center [125, 168] width 177 height 12
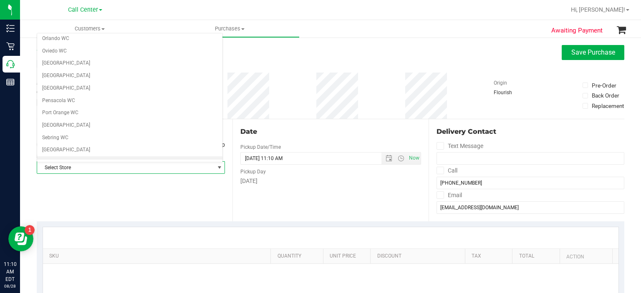
scroll to position [424, 0]
click at [100, 119] on li "[GEOGRAPHIC_DATA]" at bounding box center [129, 125] width 185 height 13
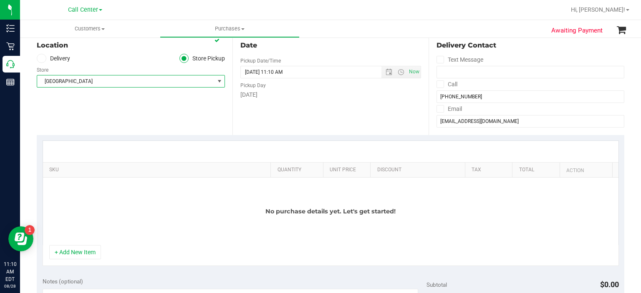
scroll to position [87, 0]
click at [76, 255] on button "+ Add New Item" at bounding box center [75, 252] width 52 height 14
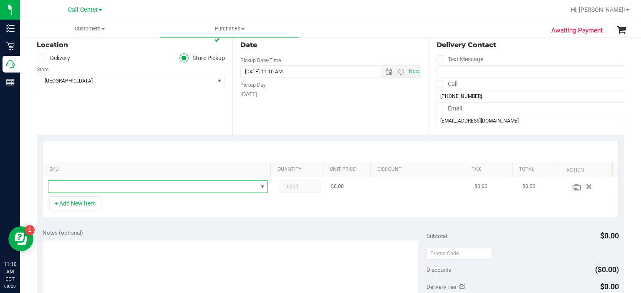
click at [125, 189] on span "NO DATA FOUND" at bounding box center [152, 187] width 209 height 12
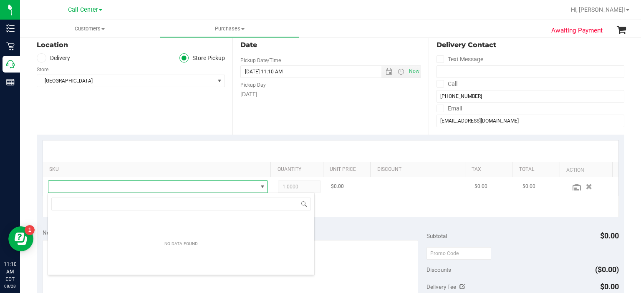
scroll to position [12, 212]
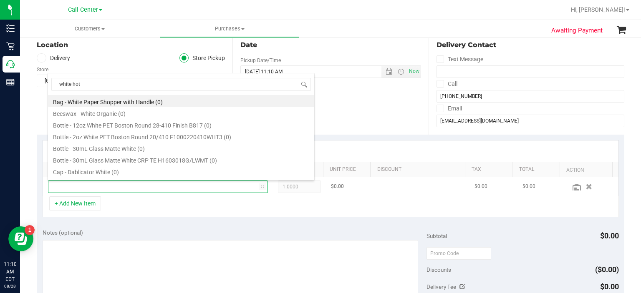
type input "white hot"
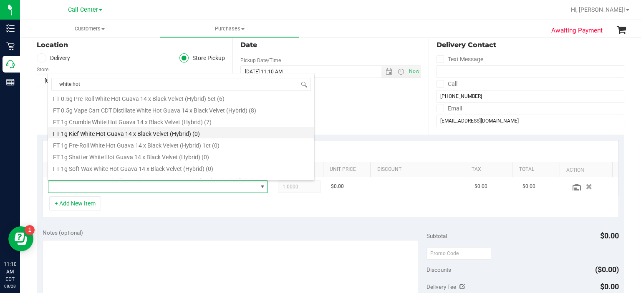
scroll to position [0, 0]
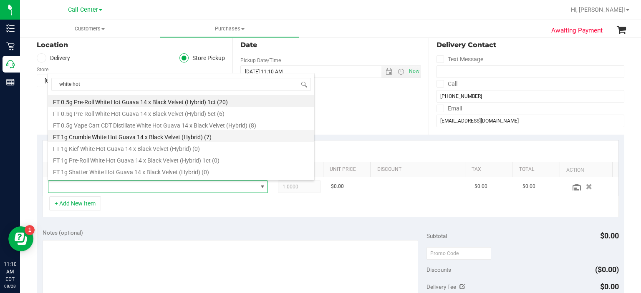
drag, startPoint x: 199, startPoint y: 143, endPoint x: 200, endPoint y: 137, distance: 5.9
click at [200, 95] on ul "FT 0.5g Pre-Roll White Hot Guava 14 x Black Velvet (Hybrid) 1ct (20) FT 0.5g Pr…" at bounding box center [181, 95] width 266 height 0
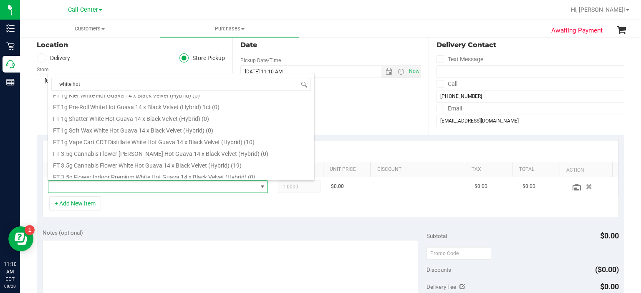
scroll to position [53, 0]
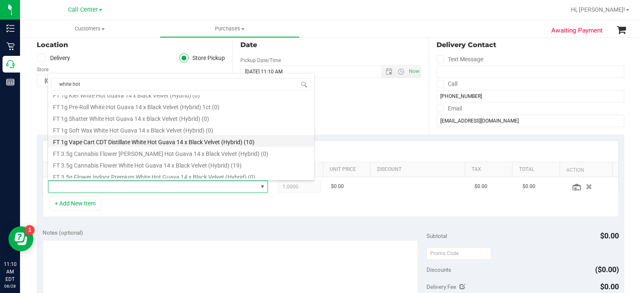
click at [199, 141] on li "FT 1g Vape Cart CDT Distillate White Hot Guava 14 x Black Velvet (Hybrid) (10)" at bounding box center [181, 141] width 266 height 12
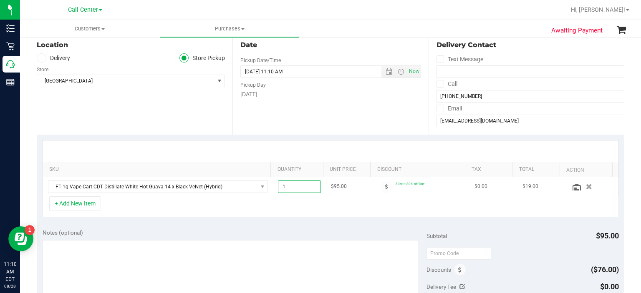
click at [307, 188] on span "1.00 1" at bounding box center [299, 187] width 43 height 13
type input "2"
type input "2.00"
click at [282, 199] on div "+ Add New Item" at bounding box center [331, 206] width 576 height 21
click at [83, 213] on div "+ Add New Item" at bounding box center [331, 206] width 576 height 21
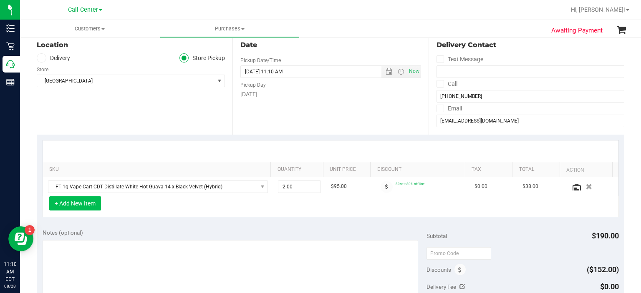
click at [88, 209] on button "+ Add New Item" at bounding box center [75, 203] width 52 height 14
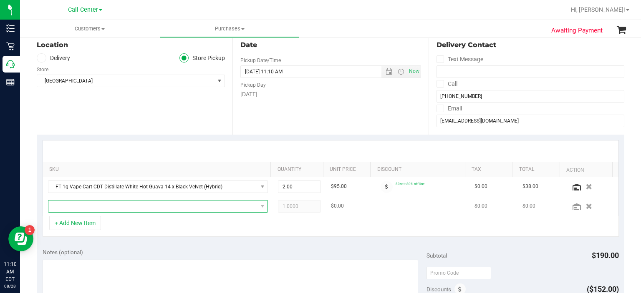
click at [109, 207] on span "NO DATA FOUND" at bounding box center [152, 207] width 209 height 12
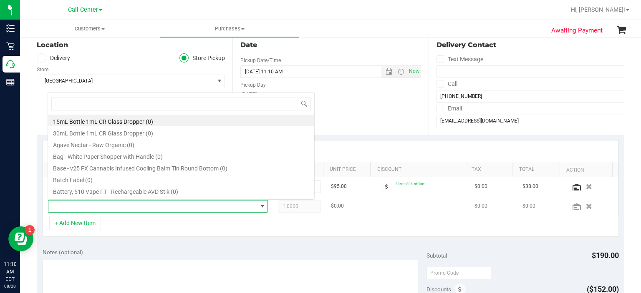
scroll to position [12, 212]
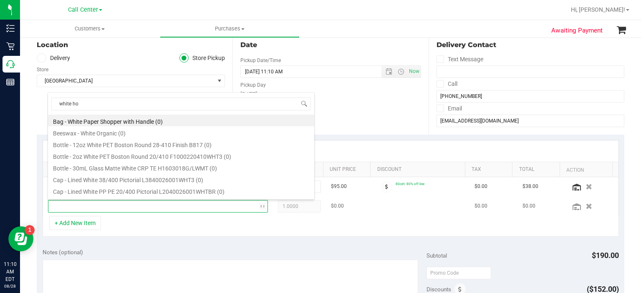
type input "white hot"
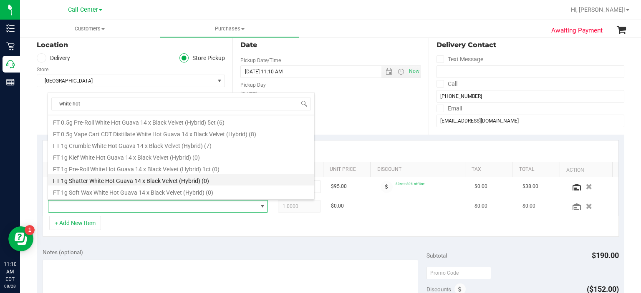
scroll to position [10, 0]
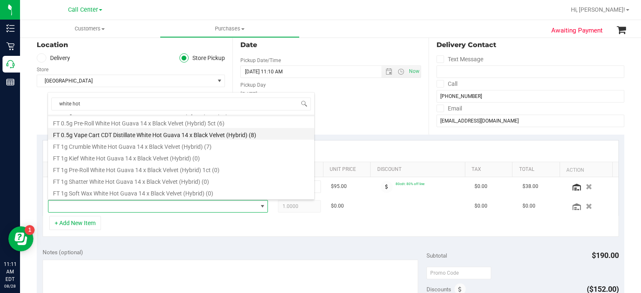
click at [188, 134] on li "FT 0.5g Vape Cart CDT Distillate White Hot Guava 14 x Black Velvet (Hybrid) (8)" at bounding box center [181, 134] width 266 height 12
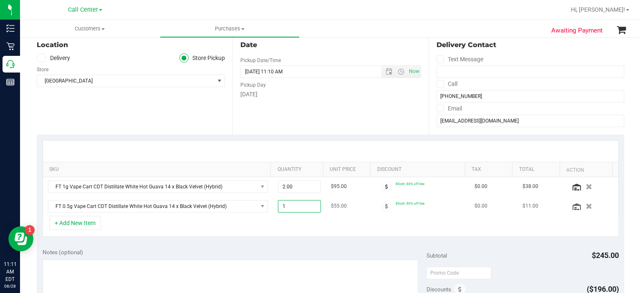
click at [292, 209] on span "1.00 1" at bounding box center [299, 206] width 43 height 13
type input "2"
type input "2.00"
click at [331, 111] on div "Date Pickup Date/Time [DATE] Now [DATE] 11:10 AM Now Pickup Day [DATE]" at bounding box center [330, 84] width 196 height 102
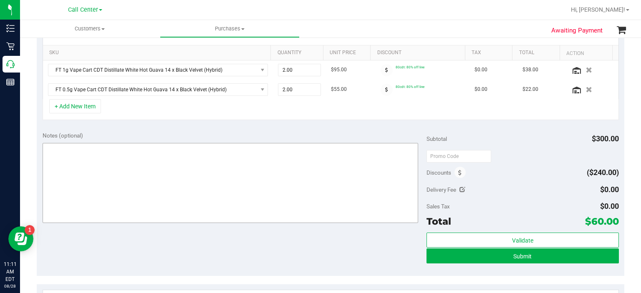
scroll to position [204, 0]
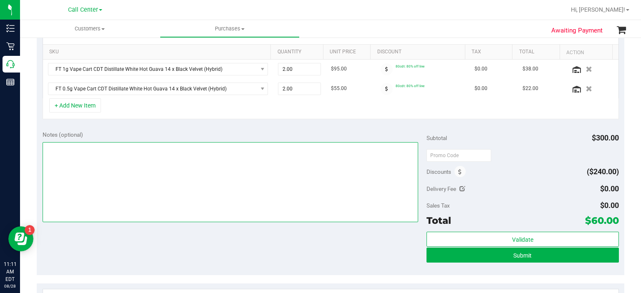
click at [304, 169] on textarea at bounding box center [231, 182] width 376 height 80
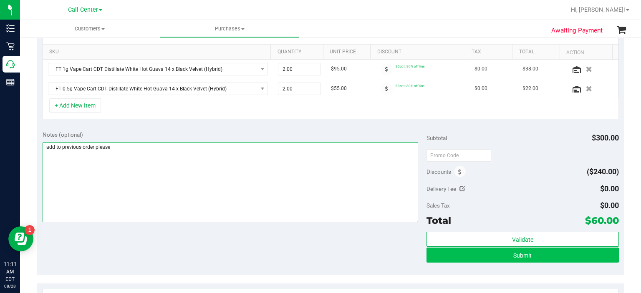
type textarea "add to previous order please"
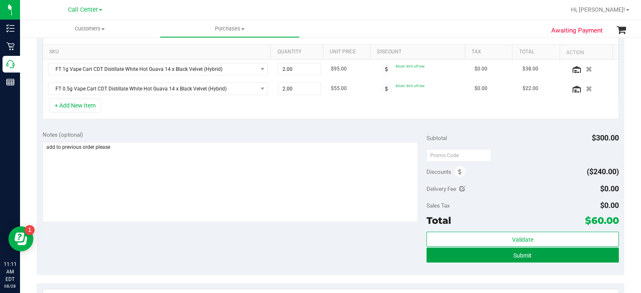
click at [537, 250] on button "Submit" at bounding box center [522, 255] width 192 height 15
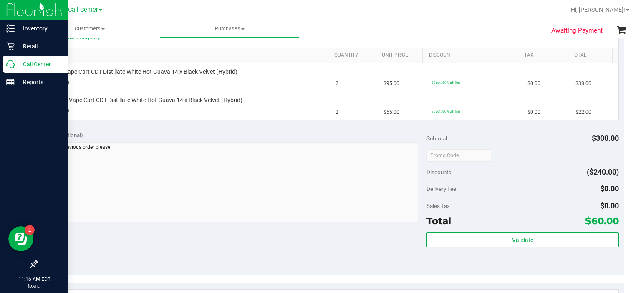
click at [7, 66] on icon at bounding box center [10, 64] width 8 height 8
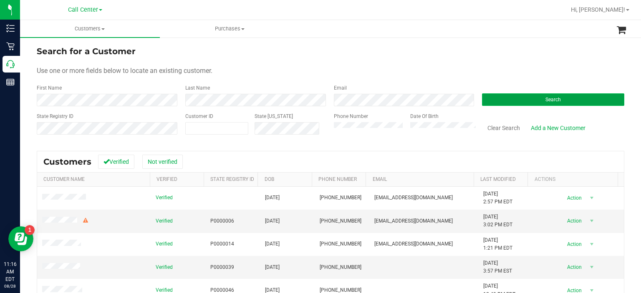
click at [521, 103] on button "Search" at bounding box center [553, 99] width 142 height 13
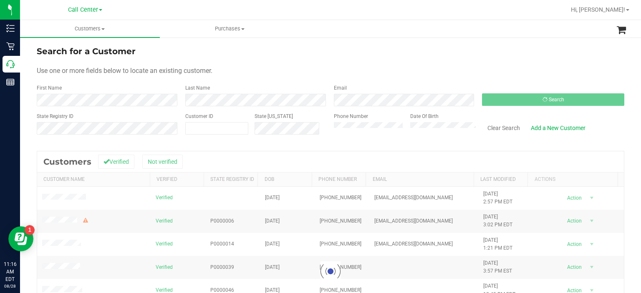
click at [294, 103] on div "First Name Last Name Email Search" at bounding box center [330, 95] width 587 height 22
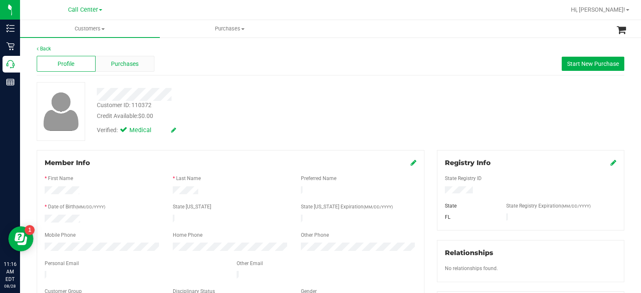
click at [136, 68] on div "Purchases" at bounding box center [125, 64] width 59 height 16
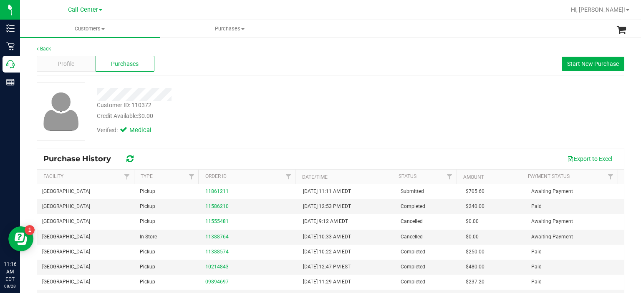
scroll to position [8, 0]
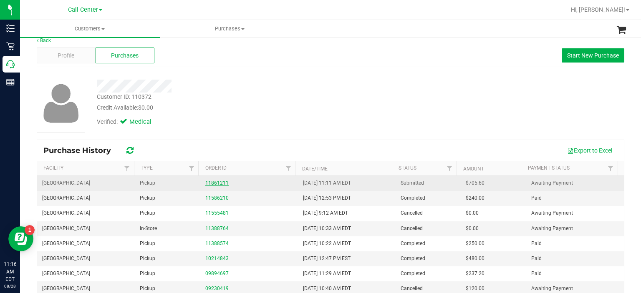
click at [223, 181] on link "11861211" at bounding box center [216, 183] width 23 height 6
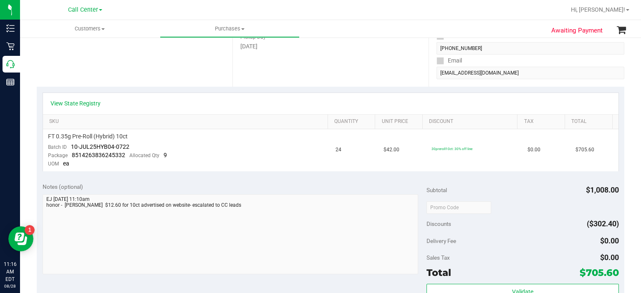
scroll to position [17, 0]
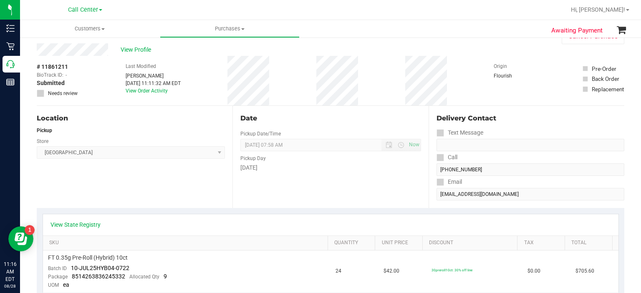
click at [252, 120] on div "Date" at bounding box center [330, 118] width 180 height 10
click at [90, 229] on div "View State Registry" at bounding box center [330, 224] width 575 height 21
click at [92, 226] on link "View State Registry" at bounding box center [75, 225] width 50 height 8
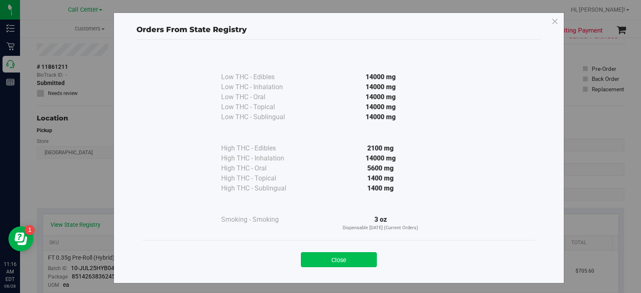
click at [330, 259] on button "Close" at bounding box center [339, 259] width 76 height 15
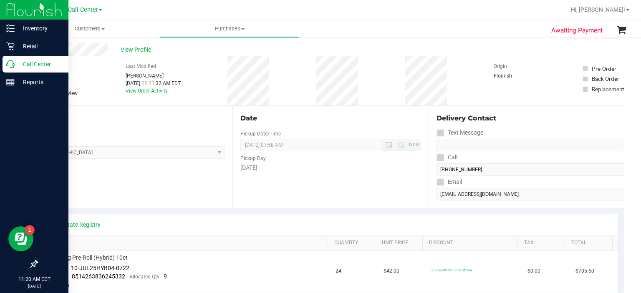
click at [25, 70] on div "Call Center" at bounding box center [36, 64] width 66 height 17
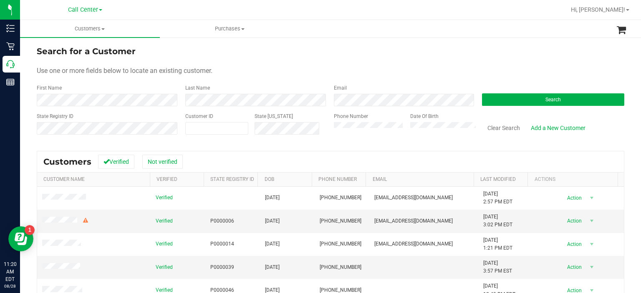
click at [341, 140] on div "Phone Number" at bounding box center [369, 128] width 71 height 30
click at [529, 100] on button "Search" at bounding box center [553, 99] width 142 height 13
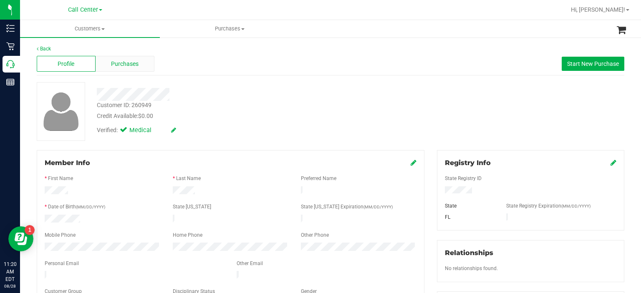
click at [132, 60] on span "Purchases" at bounding box center [125, 64] width 28 height 9
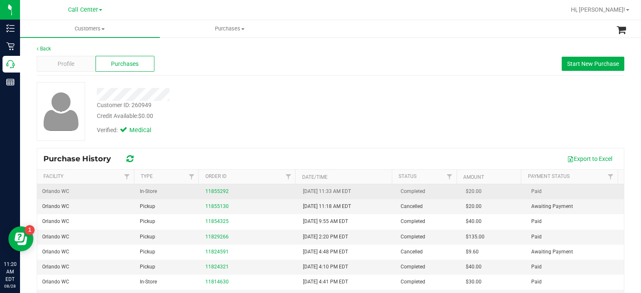
click at [210, 195] on div "11855292" at bounding box center [249, 192] width 88 height 8
click at [207, 189] on link "11855292" at bounding box center [216, 192] width 23 height 6
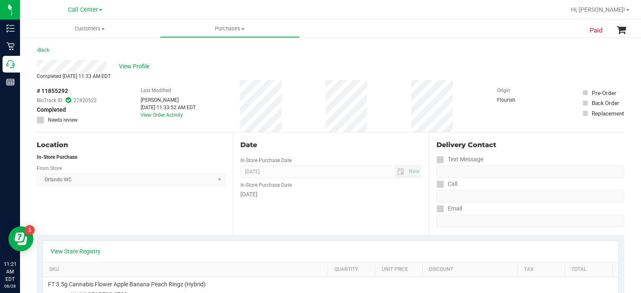
drag, startPoint x: 103, startPoint y: 203, endPoint x: 62, endPoint y: 234, distance: 51.5
click at [62, 234] on div "Location In-Store Purchase From Store [GEOGRAPHIC_DATA] WC Select Store [PERSON…" at bounding box center [135, 184] width 196 height 102
click at [76, 252] on link "View State Registry" at bounding box center [75, 251] width 50 height 8
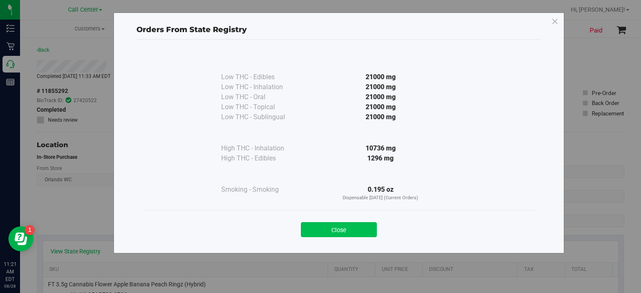
click at [326, 233] on button "Close" at bounding box center [339, 229] width 76 height 15
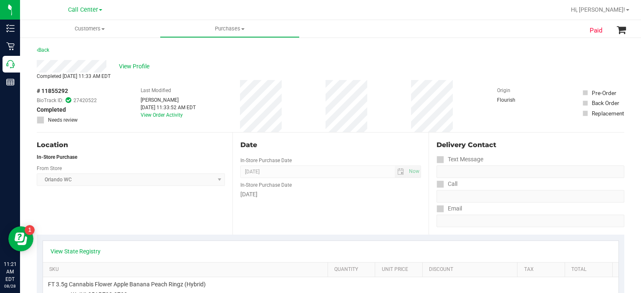
click at [319, 98] on div "# 11855292 BioTrack ID: 27420522 Completed Needs review Last Modified [PERSON_N…" at bounding box center [330, 106] width 587 height 52
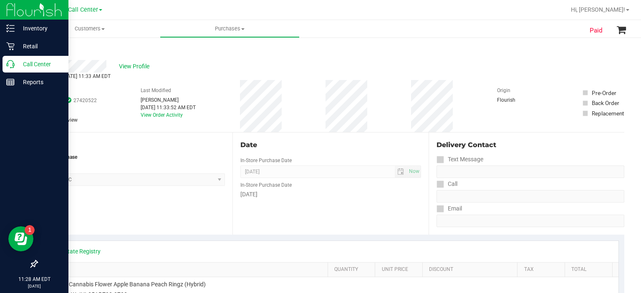
click at [18, 63] on p "Call Center" at bounding box center [40, 64] width 50 height 10
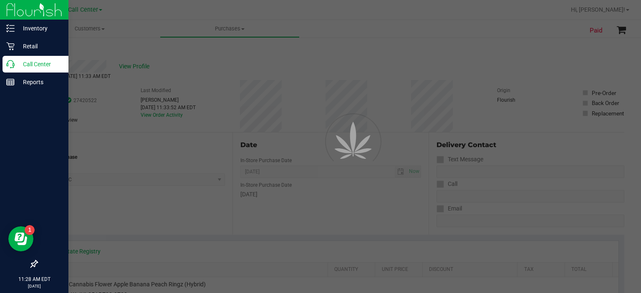
drag, startPoint x: 18, startPoint y: 63, endPoint x: 11, endPoint y: 63, distance: 7.1
click at [11, 63] on icon at bounding box center [10, 64] width 8 height 8
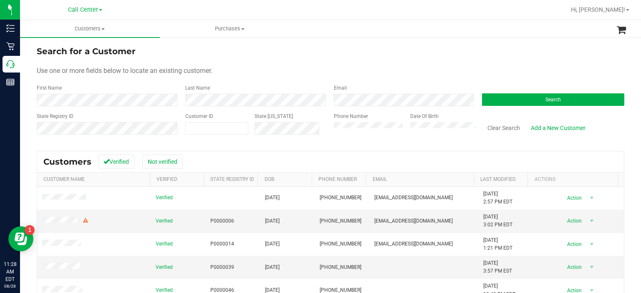
click at [499, 106] on form "Search for a Customer Use one or more fields below to locate an existing custom…" at bounding box center [330, 93] width 587 height 97
click at [499, 98] on button "Search" at bounding box center [553, 99] width 142 height 13
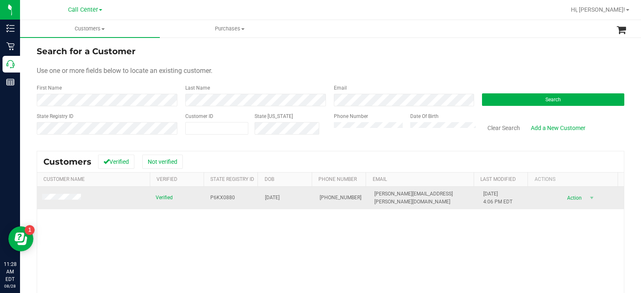
click at [65, 194] on span at bounding box center [62, 198] width 41 height 9
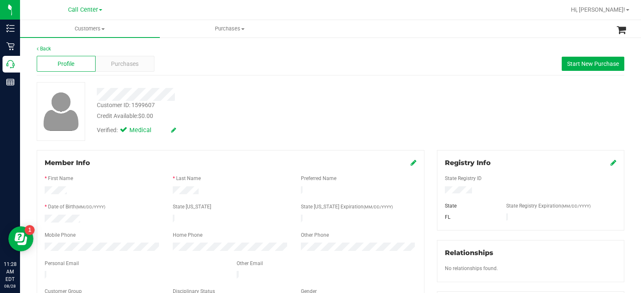
click at [130, 73] on div "Profile Purchases Start New Purchase" at bounding box center [330, 64] width 587 height 23
click at [134, 67] on span "Purchases" at bounding box center [125, 64] width 28 height 9
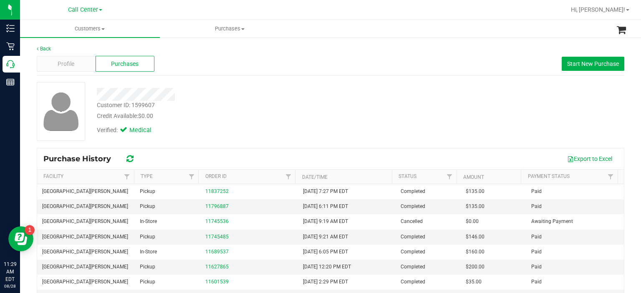
scroll to position [8, 0]
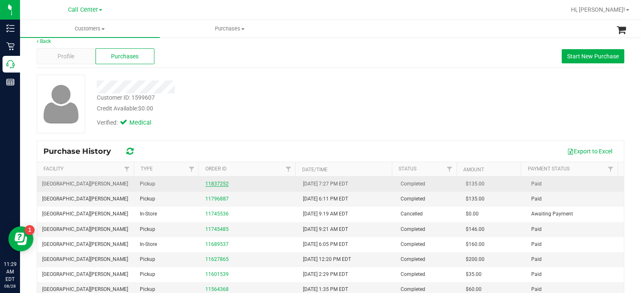
click at [219, 183] on link "11837252" at bounding box center [216, 184] width 23 height 6
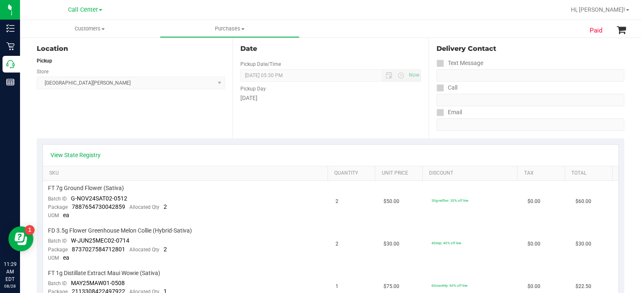
scroll to position [104, 0]
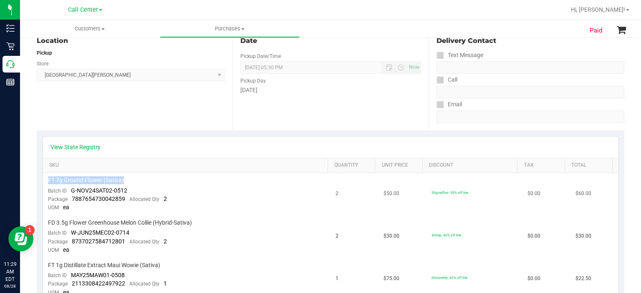
drag, startPoint x: 122, startPoint y: 177, endPoint x: 45, endPoint y: 181, distance: 76.9
click at [45, 181] on td "FT 7g Ground Flower (Sativa) Batch ID G-NOV24SAT02-0512 Package 788765473004285…" at bounding box center [187, 194] width 288 height 43
copy span "FT 7g Ground Flower (Sativa)"
drag, startPoint x: 128, startPoint y: 193, endPoint x: 64, endPoint y: 176, distance: 66.0
click at [70, 190] on td "FT 7g Ground Flower (Sativa) Batch ID G-NOV24SAT02-0512 Package 788765473004285…" at bounding box center [187, 194] width 288 height 43
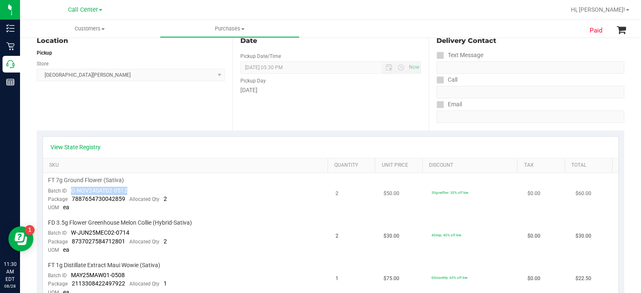
copy span "G-NOV24SAT02-0512"
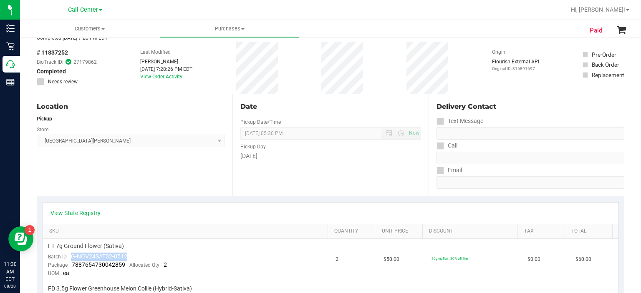
scroll to position [0, 0]
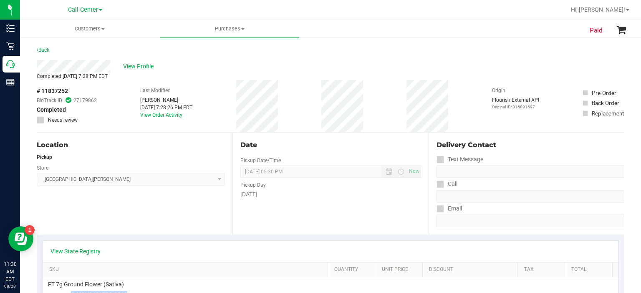
drag, startPoint x: 77, startPoint y: 88, endPoint x: 42, endPoint y: 90, distance: 34.6
click at [42, 90] on div "# 11837252 BioTrack ID: 27179862 Completed Needs review" at bounding box center [67, 105] width 60 height 37
drag, startPoint x: 48, startPoint y: 93, endPoint x: 40, endPoint y: 87, distance: 10.5
drag, startPoint x: 40, startPoint y: 87, endPoint x: 47, endPoint y: 90, distance: 7.5
copy div "11837252"
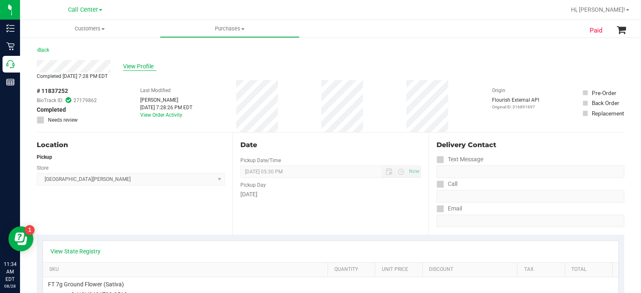
click at [141, 68] on span "View Profile" at bounding box center [139, 66] width 33 height 9
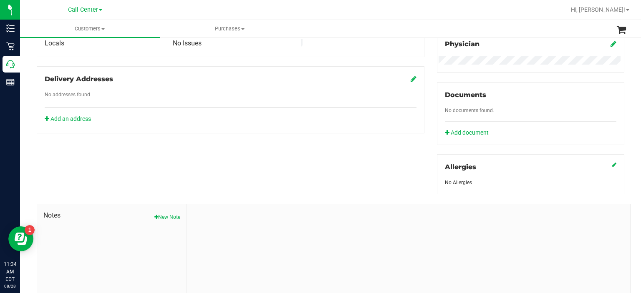
scroll to position [260, 0]
click at [174, 217] on button "New Note" at bounding box center [167, 218] width 26 height 8
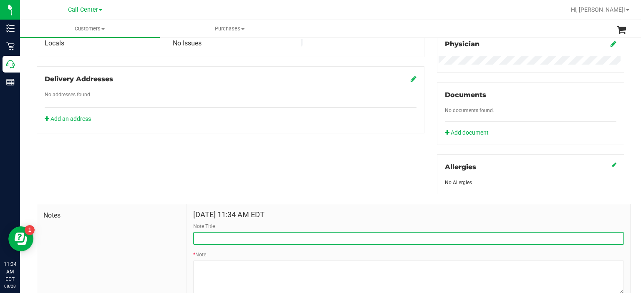
click at [234, 241] on input "Note Title" at bounding box center [408, 238] width 431 height 13
type input "Complaint"
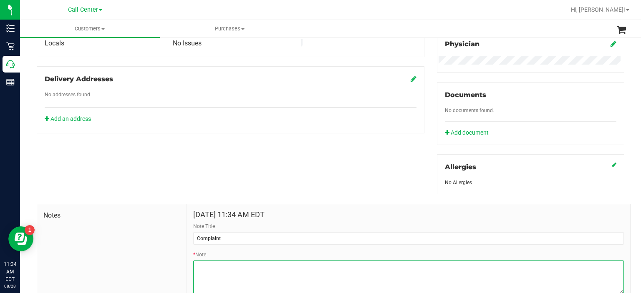
click at [229, 271] on textarea "* Note" at bounding box center [408, 277] width 431 height 33
paste textarea "Completed By: [PERSON_NAME] Contact Reasons: feedback.complaint.product1 Order …"
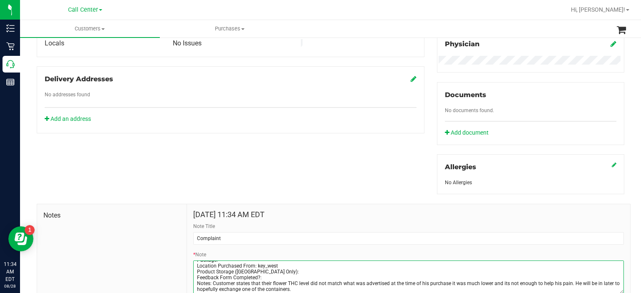
scroll to position [312, 0]
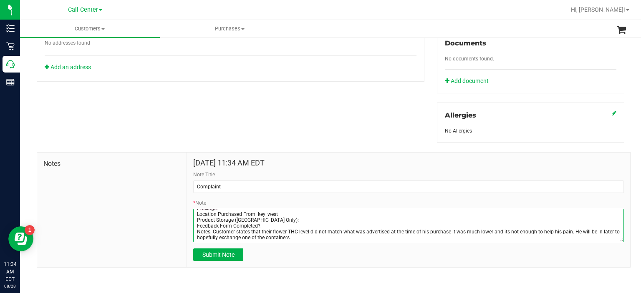
type textarea "Completed By: [PERSON_NAME] Contact Reasons: feedback.complaint.product1 Order …"
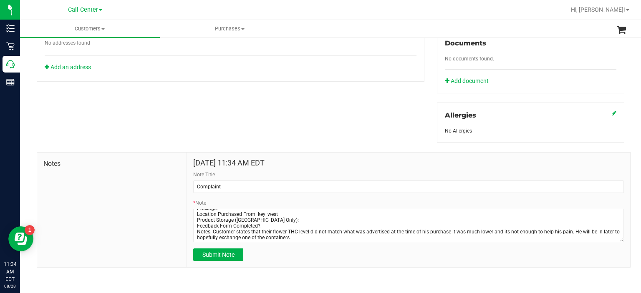
drag, startPoint x: 282, startPoint y: 176, endPoint x: 212, endPoint y: 261, distance: 110.5
click at [212, 261] on div "[DATE] 11:34 AM EDT Note Title Complaint * Note Submit Note" at bounding box center [408, 210] width 443 height 115
click at [218, 252] on span "Submit Note" at bounding box center [218, 255] width 32 height 7
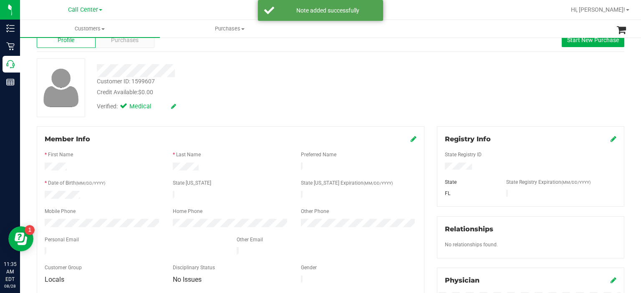
scroll to position [0, 0]
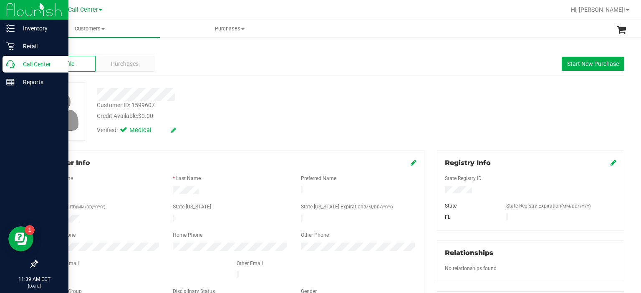
click at [35, 72] on div "Call Center" at bounding box center [36, 64] width 66 height 17
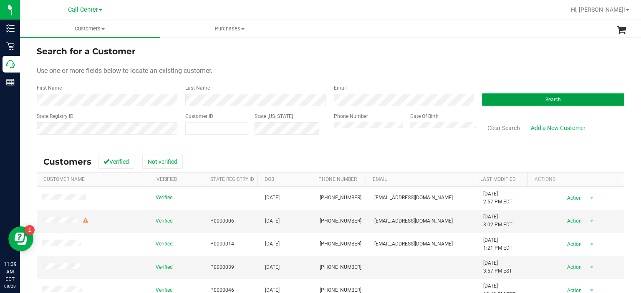
click at [497, 98] on button "Search" at bounding box center [553, 99] width 142 height 13
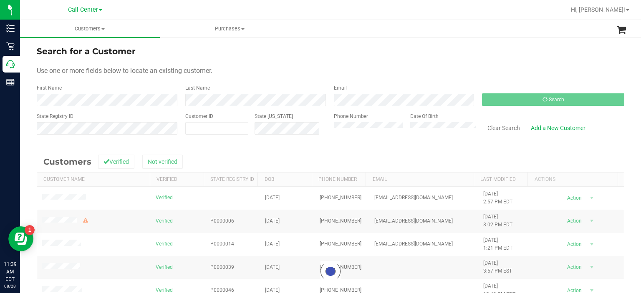
click at [359, 81] on form "Search for a Customer Use one or more fields below to locate an existing custom…" at bounding box center [330, 93] width 587 height 97
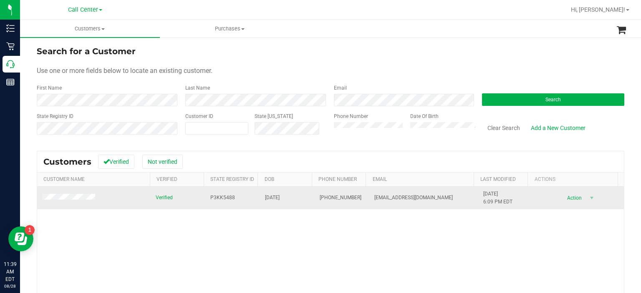
click at [82, 202] on span at bounding box center [69, 198] width 55 height 9
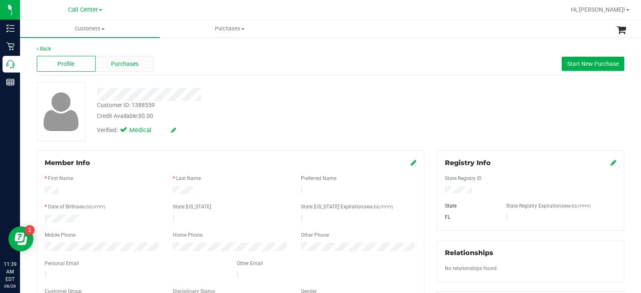
click at [138, 62] on div "Purchases" at bounding box center [125, 64] width 59 height 16
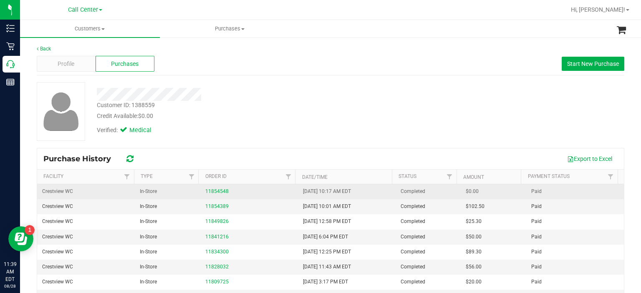
click at [218, 194] on div "11854548" at bounding box center [249, 192] width 88 height 8
click at [216, 193] on link "11854548" at bounding box center [216, 192] width 23 height 6
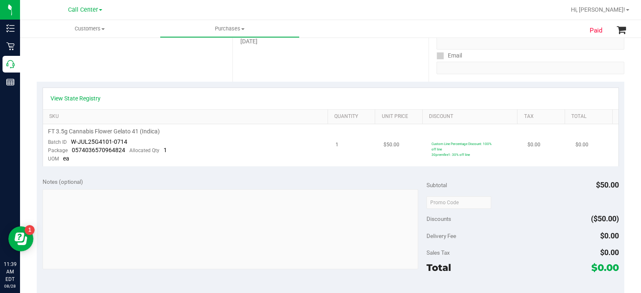
scroll to position [155, 0]
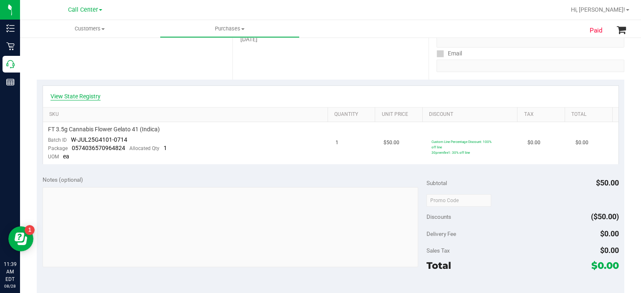
click at [89, 100] on link "View State Registry" at bounding box center [75, 96] width 50 height 8
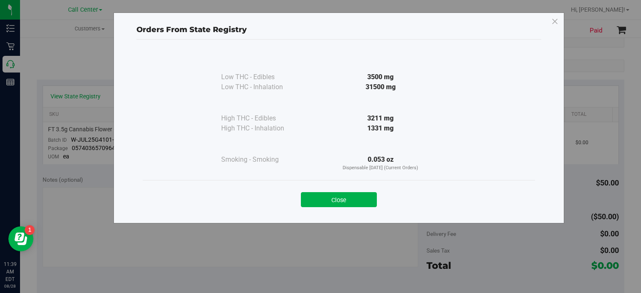
drag, startPoint x: 89, startPoint y: 100, endPoint x: 240, endPoint y: 174, distance: 168.1
click at [240, 174] on div "Orders From State Registry Low THC - Edibles 3500 mg" at bounding box center [323, 118] width 481 height 211
click at [351, 208] on div "Close" at bounding box center [339, 197] width 392 height 34
click at [350, 202] on button "Close" at bounding box center [339, 199] width 76 height 15
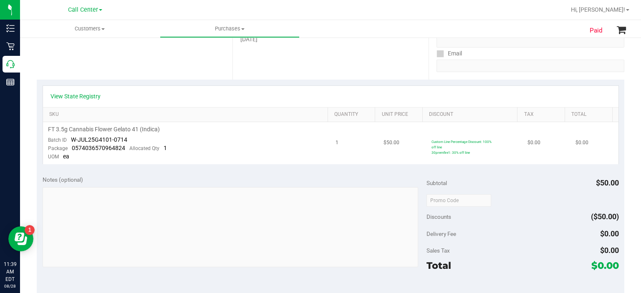
scroll to position [0, 0]
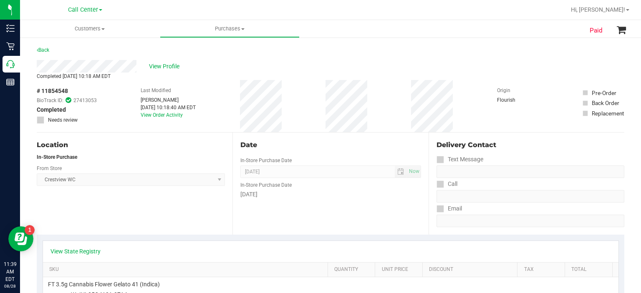
click at [323, 111] on div "# 11854548 BioTrack ID: 27413053 Completed Needs review Last Modified [PERSON_N…" at bounding box center [330, 106] width 587 height 52
click at [175, 65] on span "View Profile" at bounding box center [165, 66] width 33 height 9
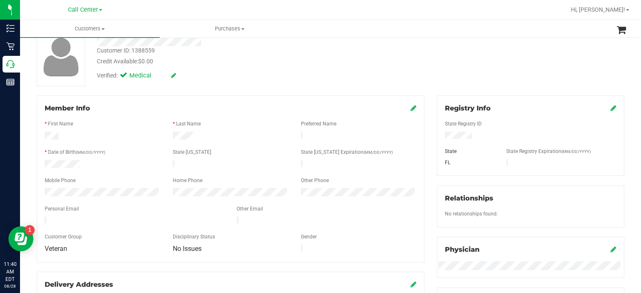
scroll to position [55, 0]
drag, startPoint x: 93, startPoint y: 160, endPoint x: 40, endPoint y: 161, distance: 53.0
click at [40, 161] on div at bounding box center [102, 165] width 128 height 10
drag, startPoint x: 90, startPoint y: 167, endPoint x: 35, endPoint y: 156, distance: 56.3
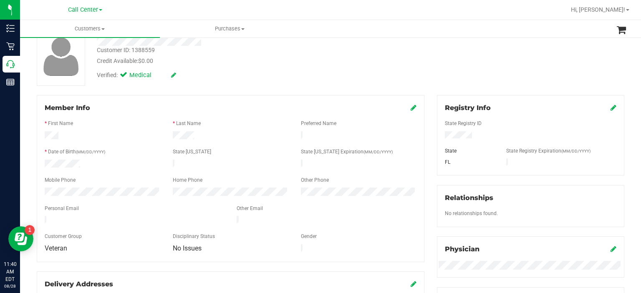
click at [35, 156] on div "Member Info * First Name * Last Name Preferred Name * Date of Birth (MM/DD/YYYY…" at bounding box center [230, 222] width 400 height 255
click at [98, 176] on div "Mobile Phone" at bounding box center [102, 181] width 128 height 10
drag, startPoint x: 81, startPoint y: 160, endPoint x: 39, endPoint y: 158, distance: 42.2
click at [39, 160] on div at bounding box center [102, 165] width 128 height 10
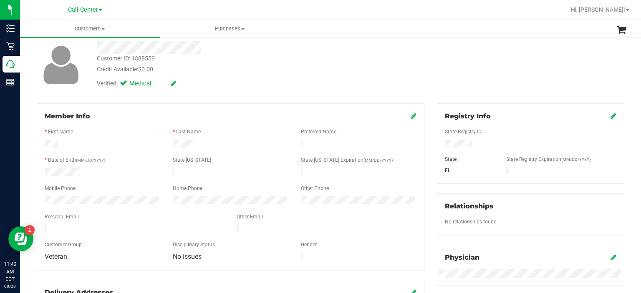
scroll to position [0, 0]
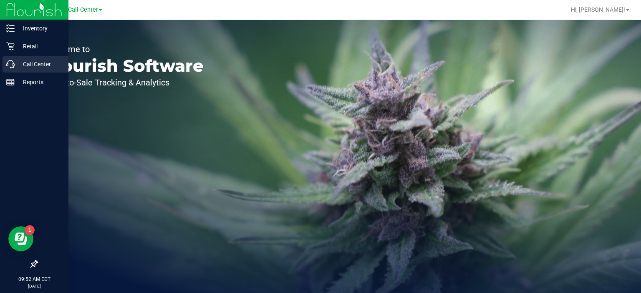
click at [15, 60] on p "Call Center" at bounding box center [40, 64] width 50 height 10
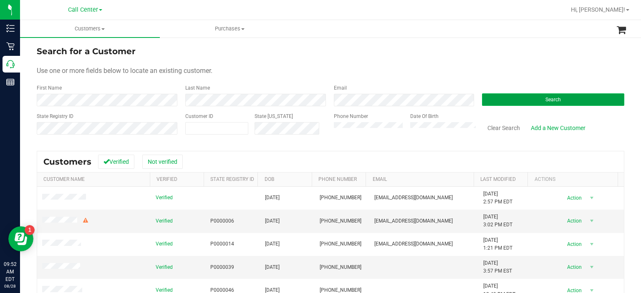
click at [544, 105] on button "Search" at bounding box center [553, 99] width 142 height 13
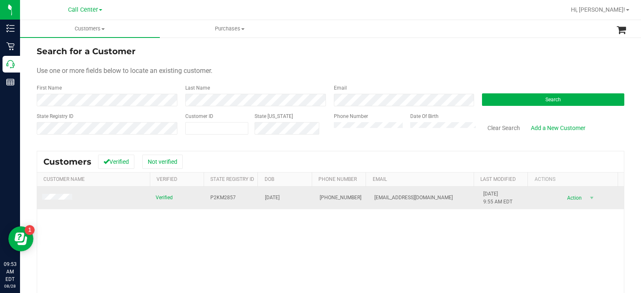
click at [63, 201] on span at bounding box center [58, 198] width 33 height 9
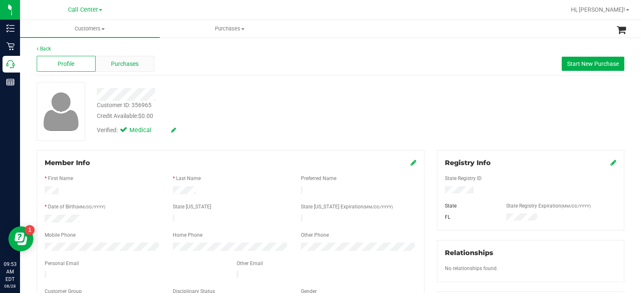
click at [130, 67] on span "Purchases" at bounding box center [125, 64] width 28 height 9
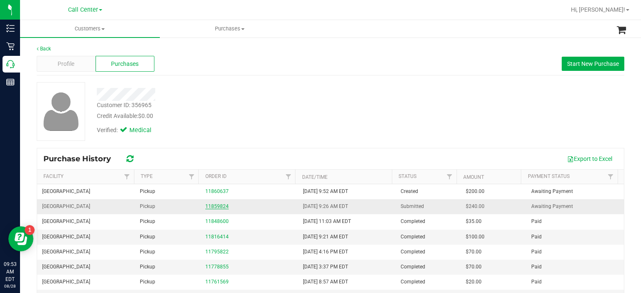
click at [213, 209] on link "11859824" at bounding box center [216, 207] width 23 height 6
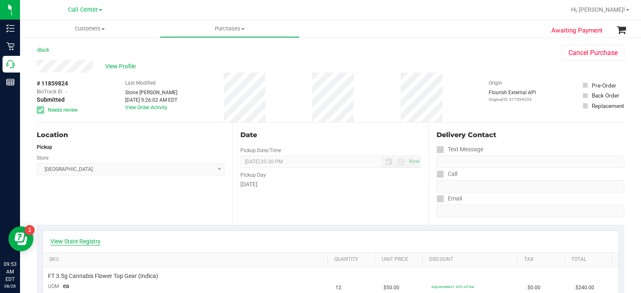
click at [91, 244] on link "View State Registry" at bounding box center [75, 241] width 50 height 8
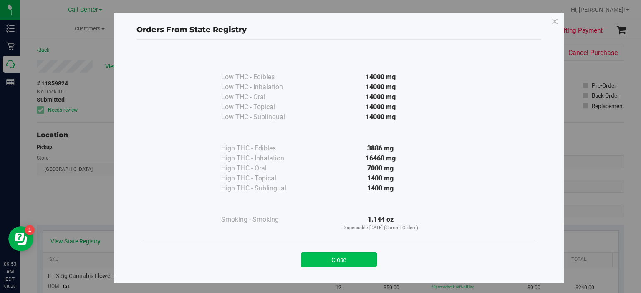
click at [338, 255] on button "Close" at bounding box center [339, 259] width 76 height 15
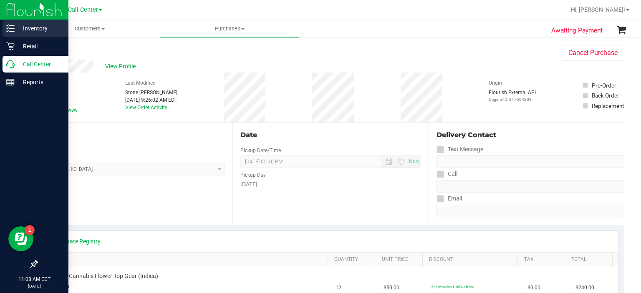
click at [33, 26] on p "Inventory" at bounding box center [40, 28] width 50 height 10
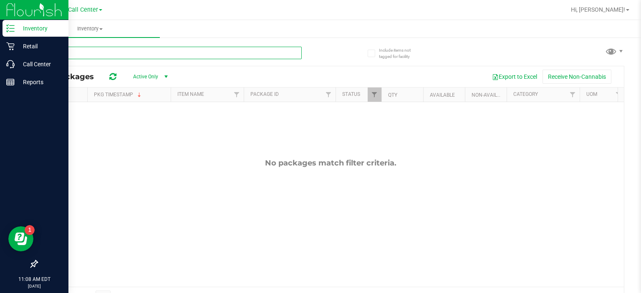
click at [113, 55] on input "text" at bounding box center [169, 53] width 265 height 13
type input "white"
click at [83, 6] on span "Call Center" at bounding box center [83, 10] width 30 height 8
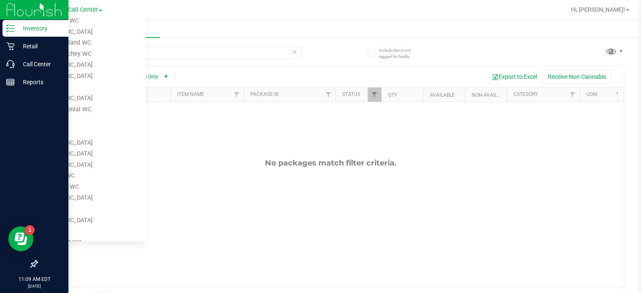
scroll to position [242, 0]
click at [88, 198] on link "[GEOGRAPHIC_DATA]" at bounding box center [85, 197] width 122 height 11
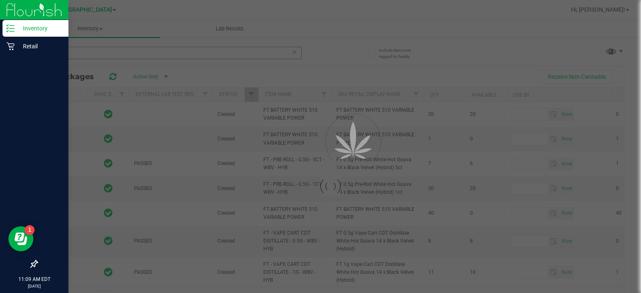
click at [88, 56] on div at bounding box center [320, 146] width 641 height 293
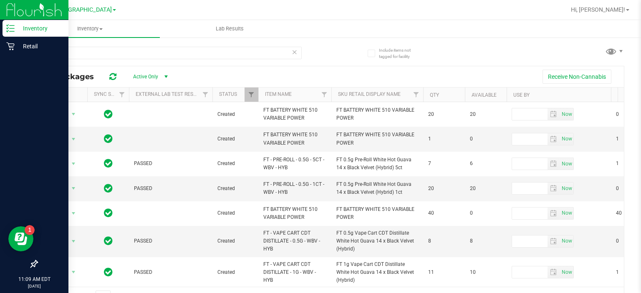
click at [108, 46] on div "white" at bounding box center [184, 52] width 294 height 27
click at [83, 52] on input "white" at bounding box center [169, 53] width 265 height 13
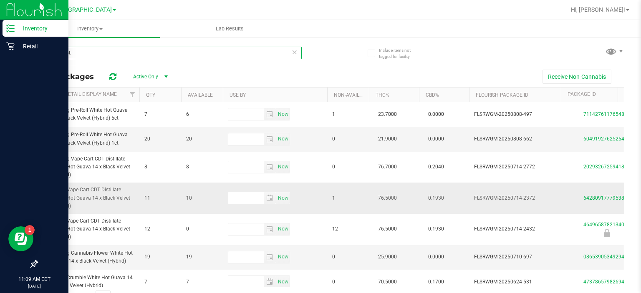
scroll to position [0, 340]
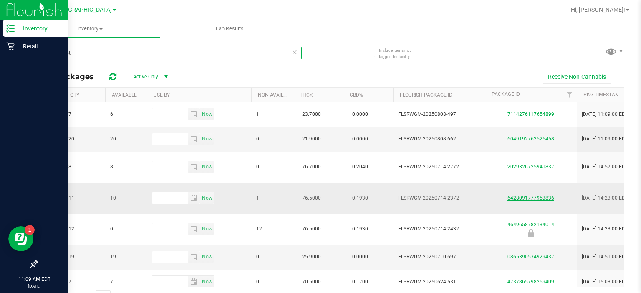
type input "white hot"
click at [527, 195] on link "6428091777953836" at bounding box center [530, 198] width 47 height 6
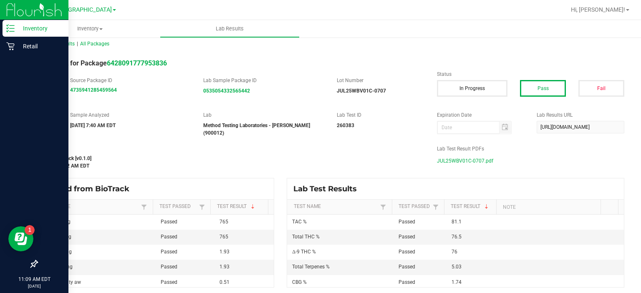
click at [441, 162] on span "JUL25WBV01C-0707.pdf" at bounding box center [465, 161] width 56 height 13
